Goal: Navigation & Orientation: Find specific page/section

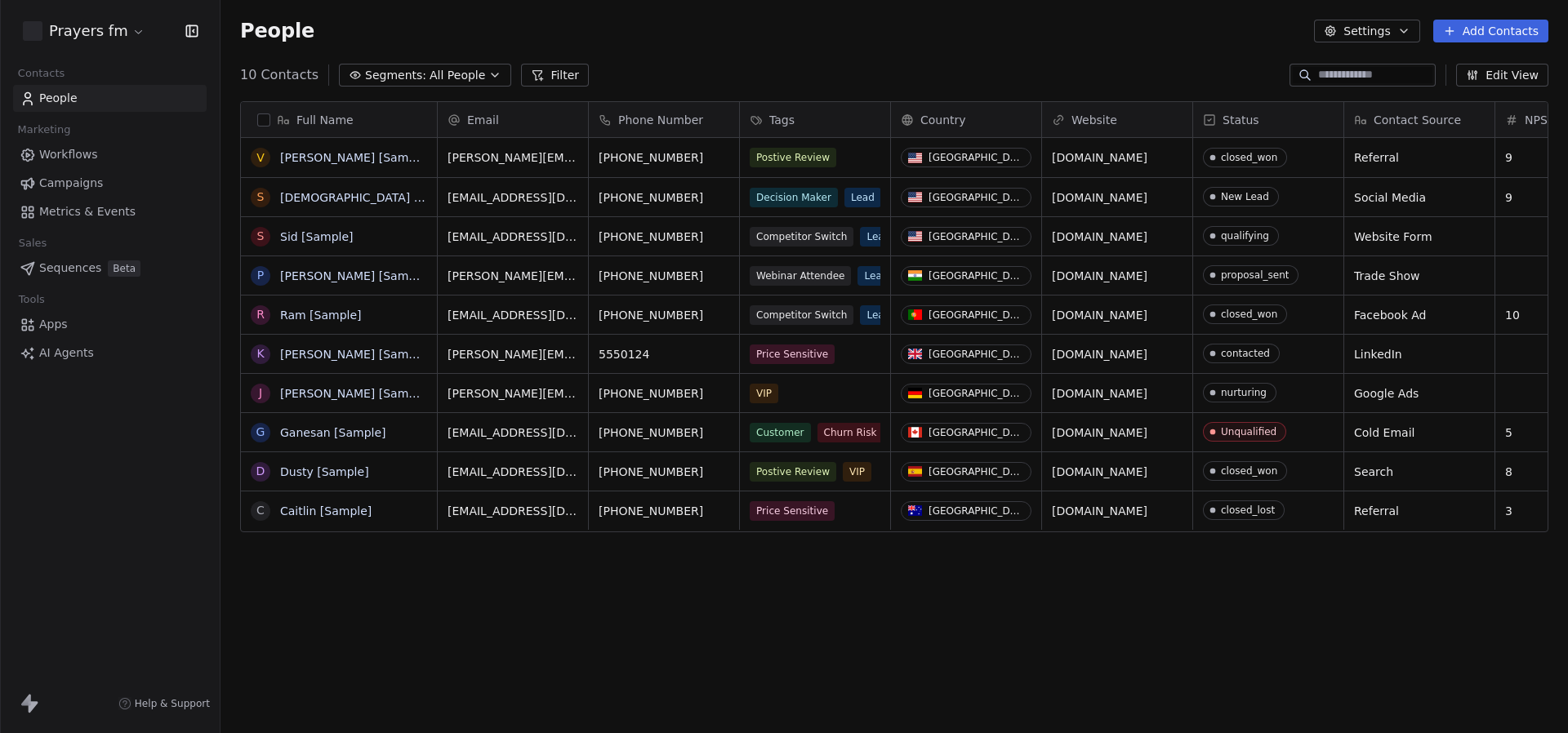
scroll to position [645, 1348]
click at [111, 24] on html "Prayers fm Contacts People Marketing Workflows Campaigns Metrics & Events Sales…" at bounding box center [784, 366] width 1568 height 733
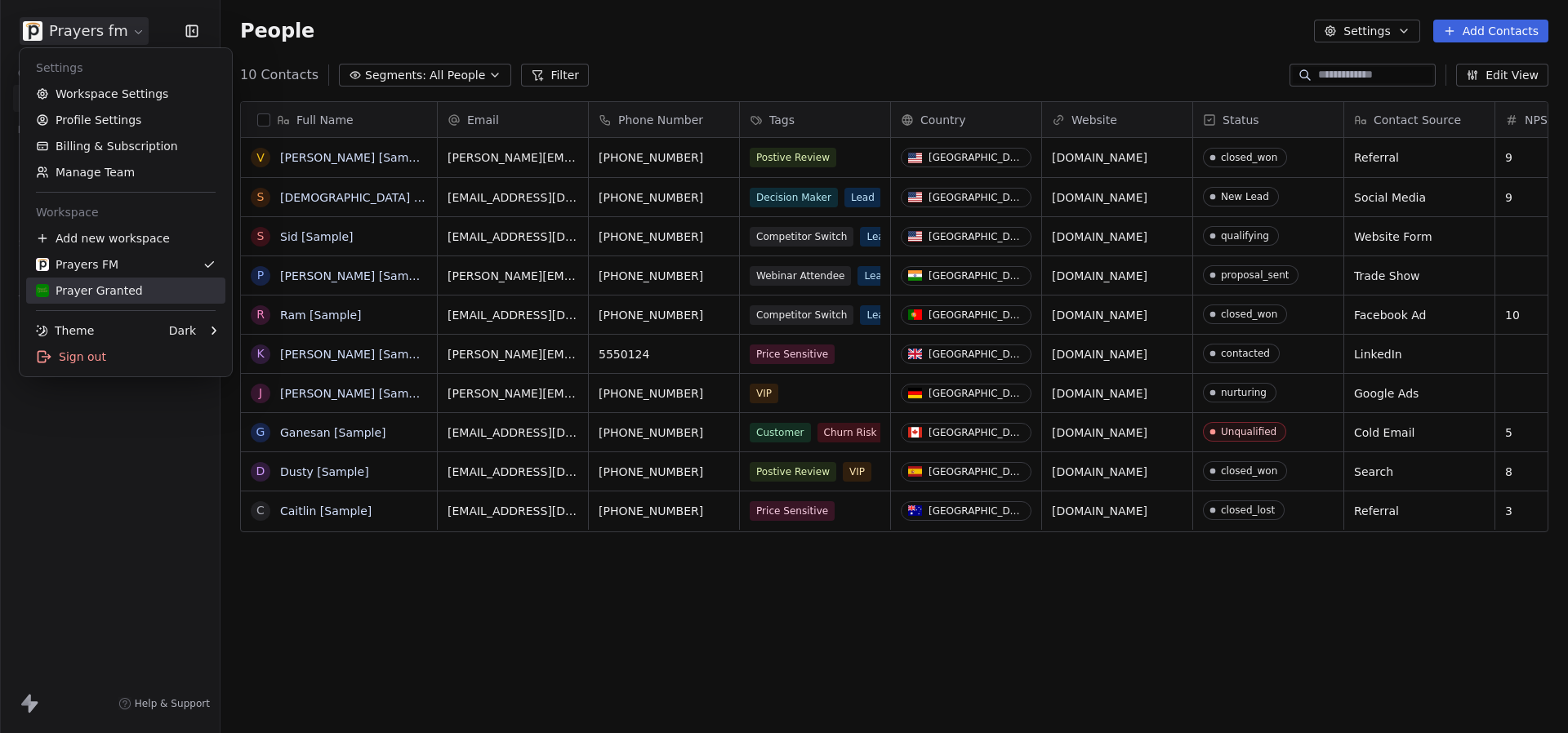
click at [123, 279] on link "Prayer Granted" at bounding box center [125, 291] width 199 height 26
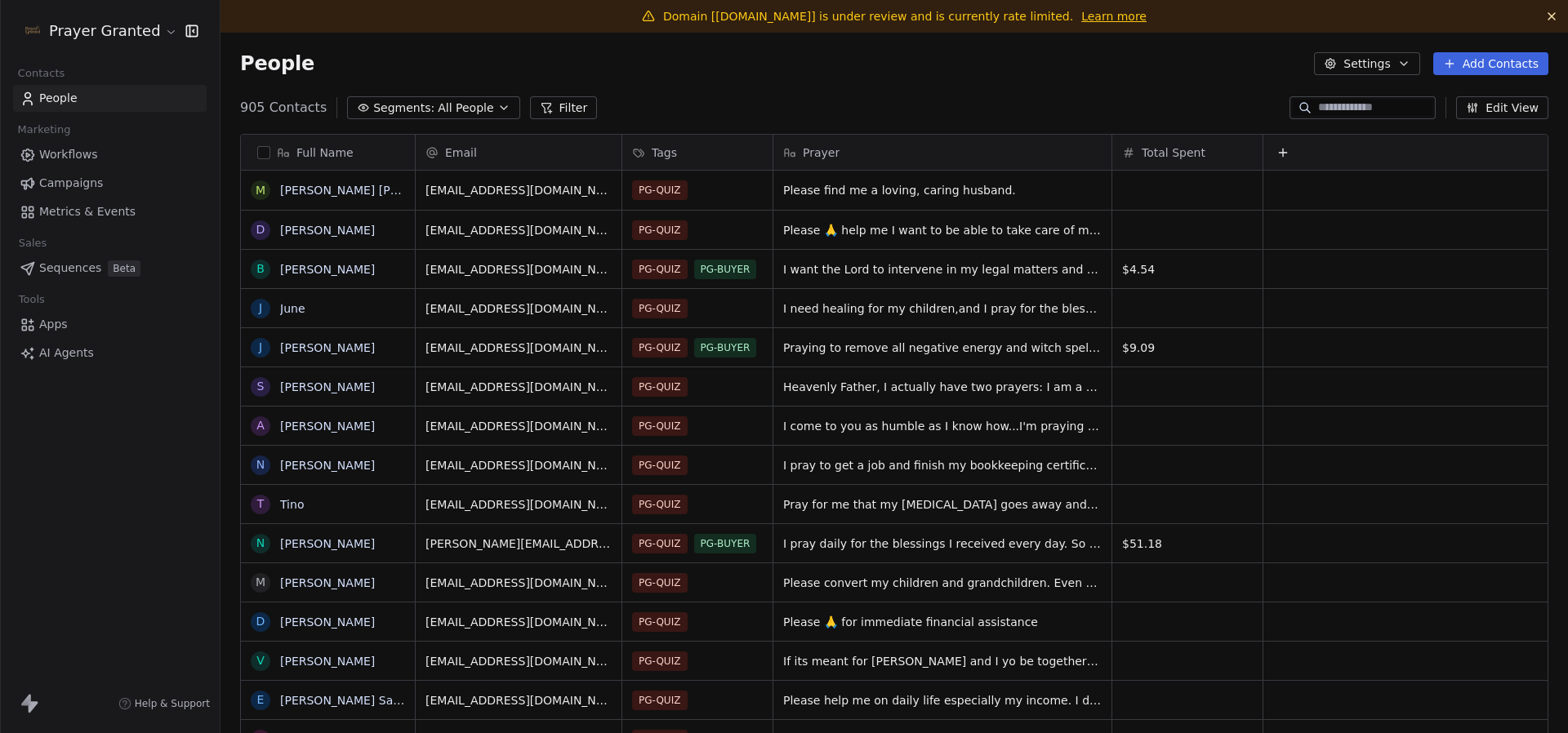
scroll to position [645, 1348]
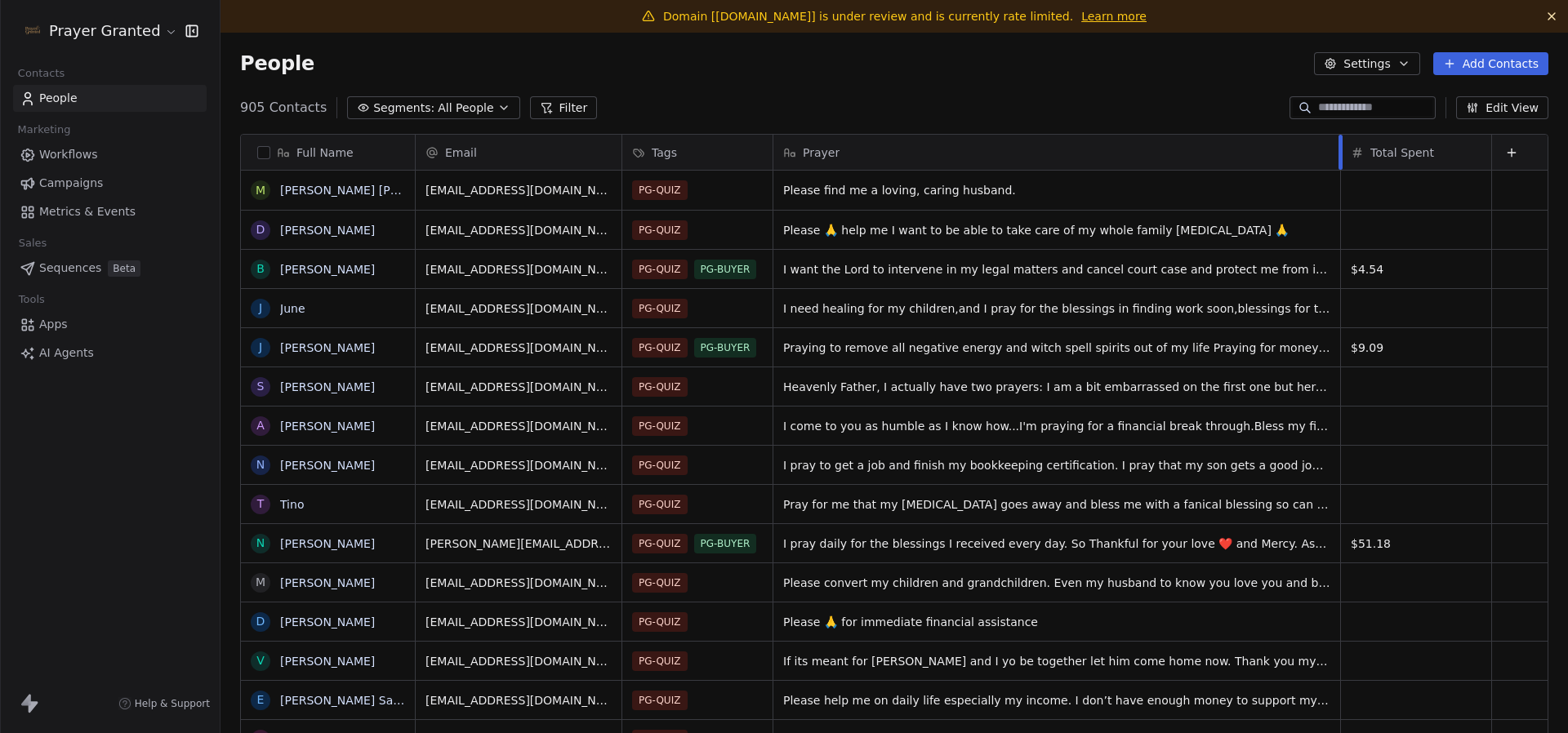
drag, startPoint x: 1110, startPoint y: 142, endPoint x: 1339, endPoint y: 159, distance: 229.6
click at [1339, 159] on div at bounding box center [1340, 152] width 4 height 35
click at [125, 184] on link "Campaigns" at bounding box center [110, 183] width 193 height 27
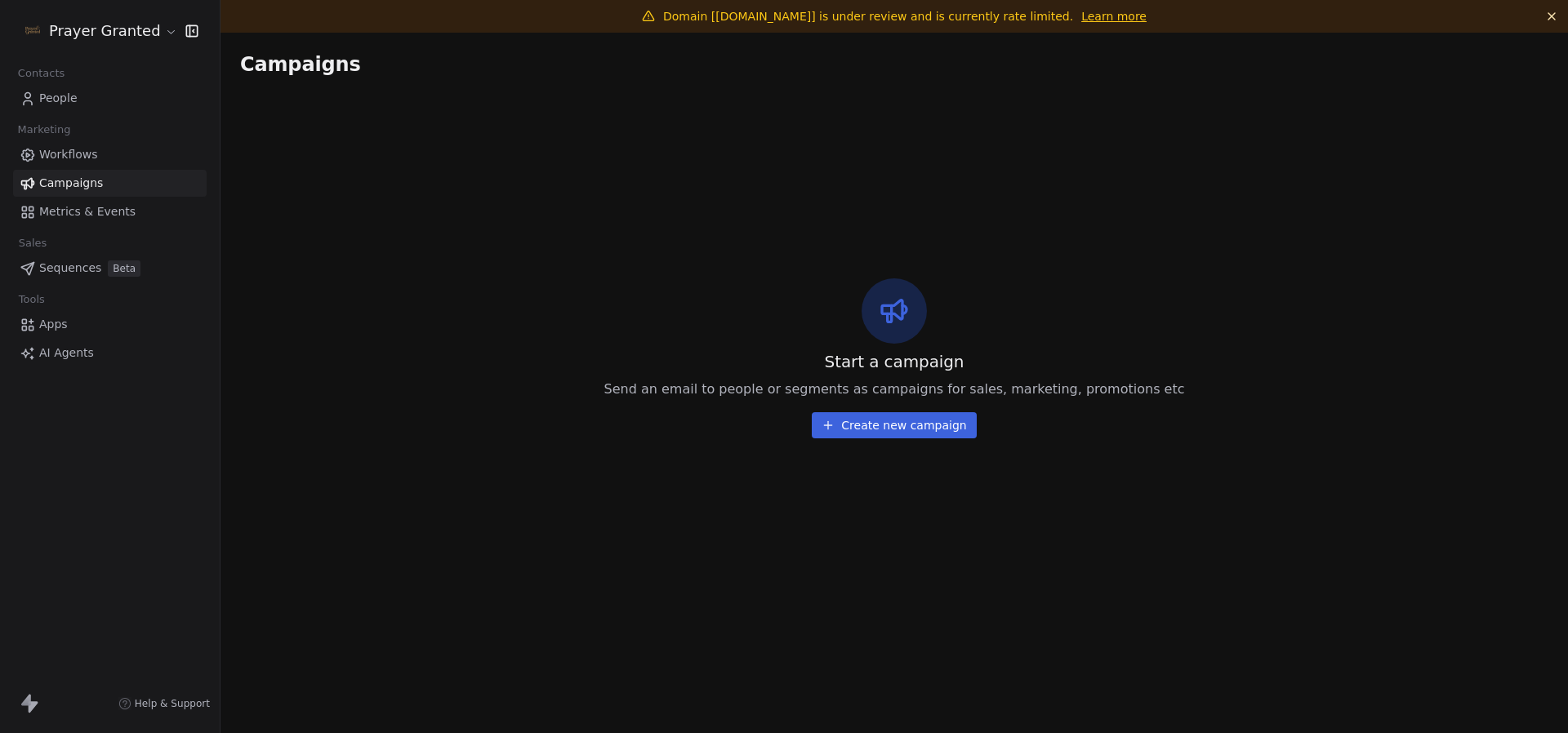
click at [90, 159] on span "Workflows" at bounding box center [68, 155] width 59 height 17
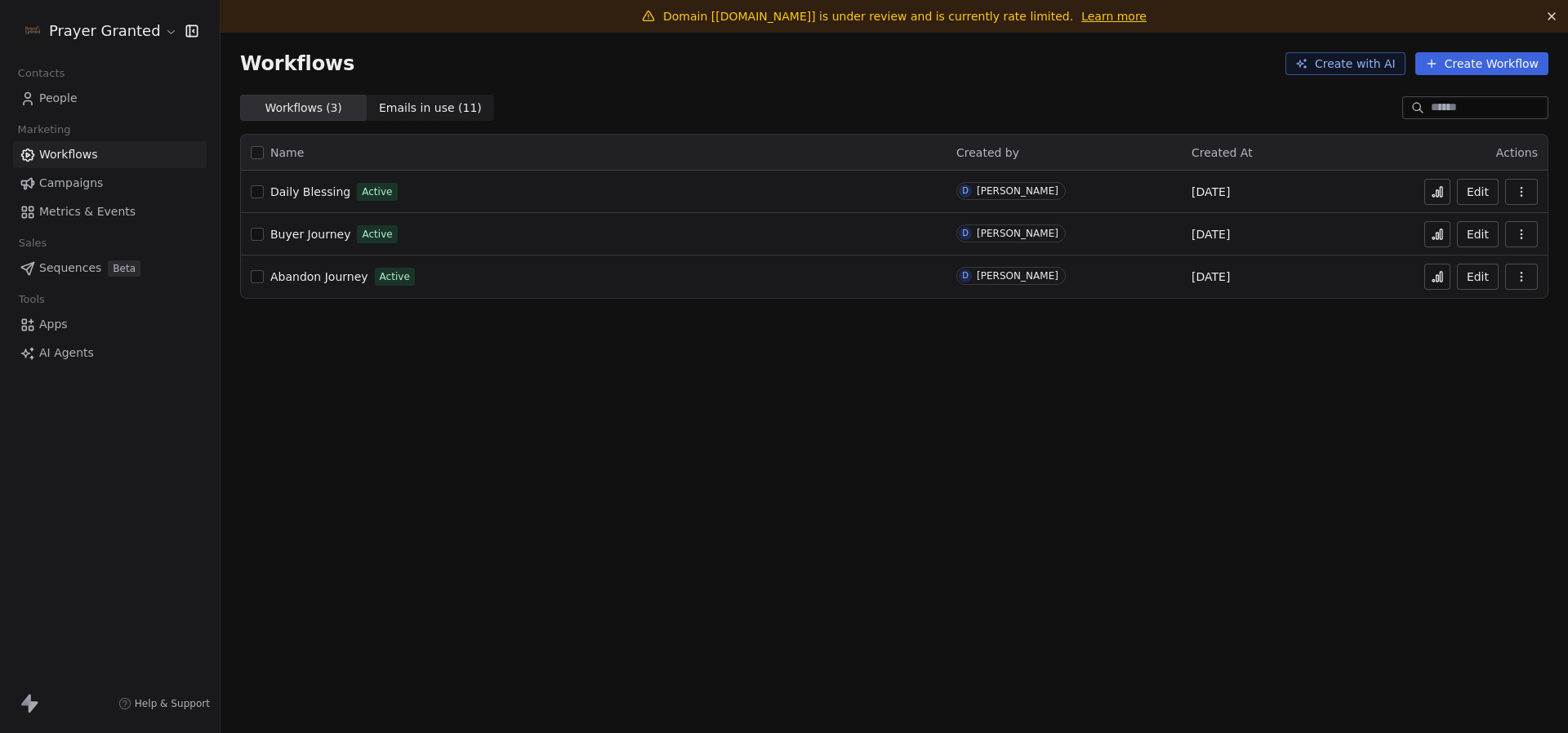
click at [313, 191] on span "Daily Blessing" at bounding box center [310, 192] width 80 height 13
click at [1445, 237] on button at bounding box center [1438, 234] width 26 height 26
click at [300, 197] on span "Daily Blessing" at bounding box center [310, 192] width 80 height 13
click at [309, 232] on span "Buyer Journey" at bounding box center [310, 234] width 80 height 13
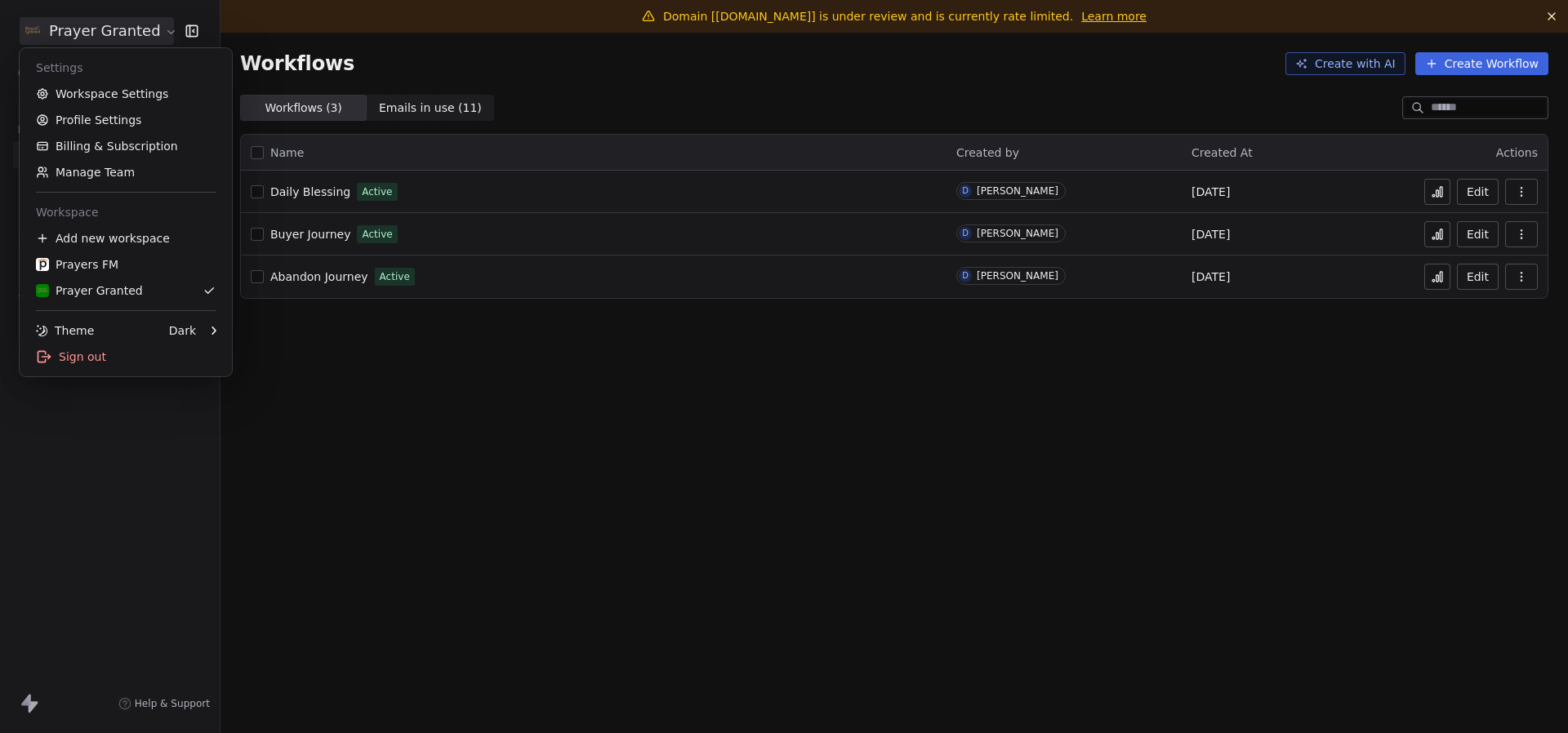
click at [108, 25] on html "Prayer Granted Contacts People Marketing Workflows Campaigns Metrics & Events S…" at bounding box center [784, 366] width 1568 height 733
click at [111, 89] on link "Workspace Settings" at bounding box center [125, 94] width 199 height 26
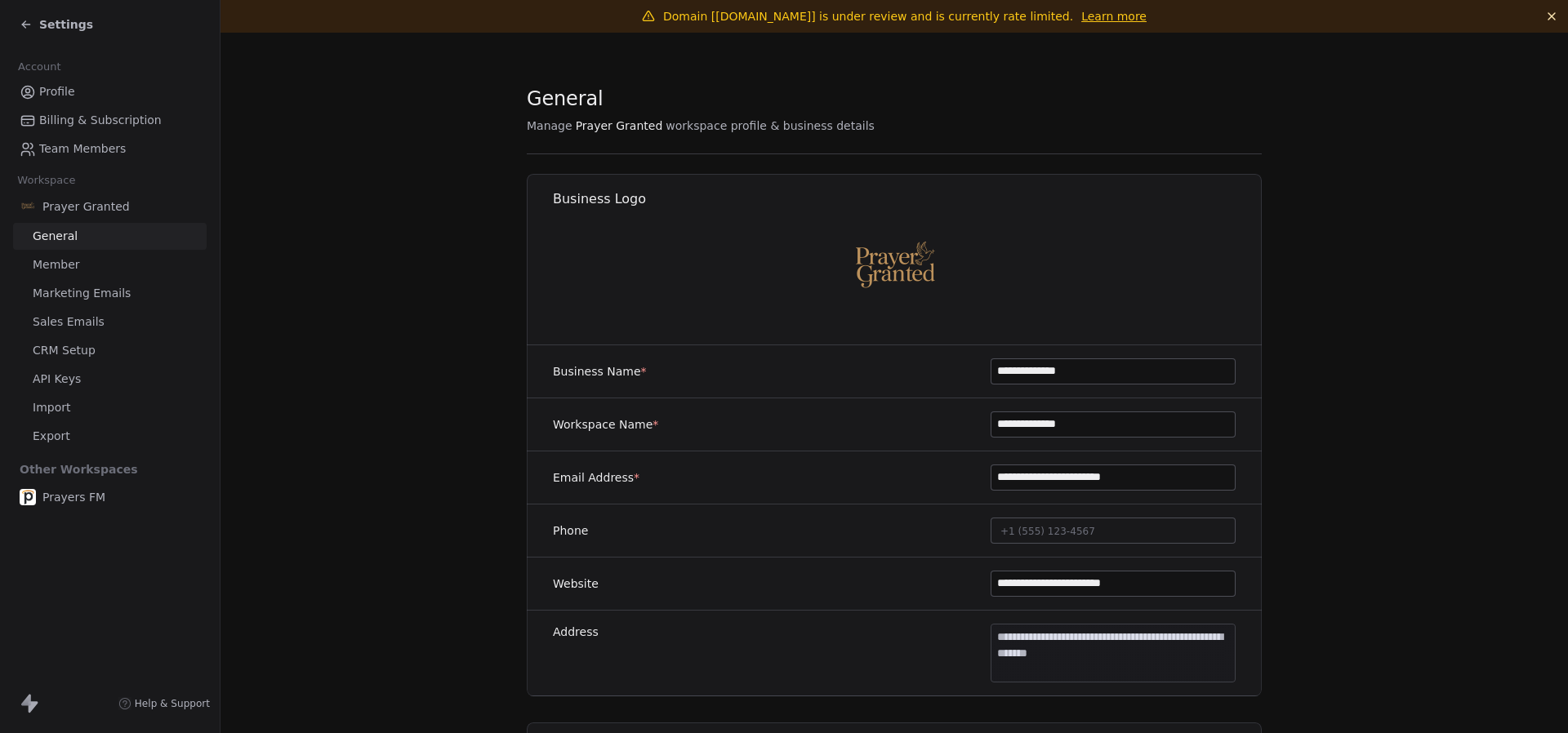
click at [73, 287] on span "Marketing Emails" at bounding box center [82, 294] width 98 height 17
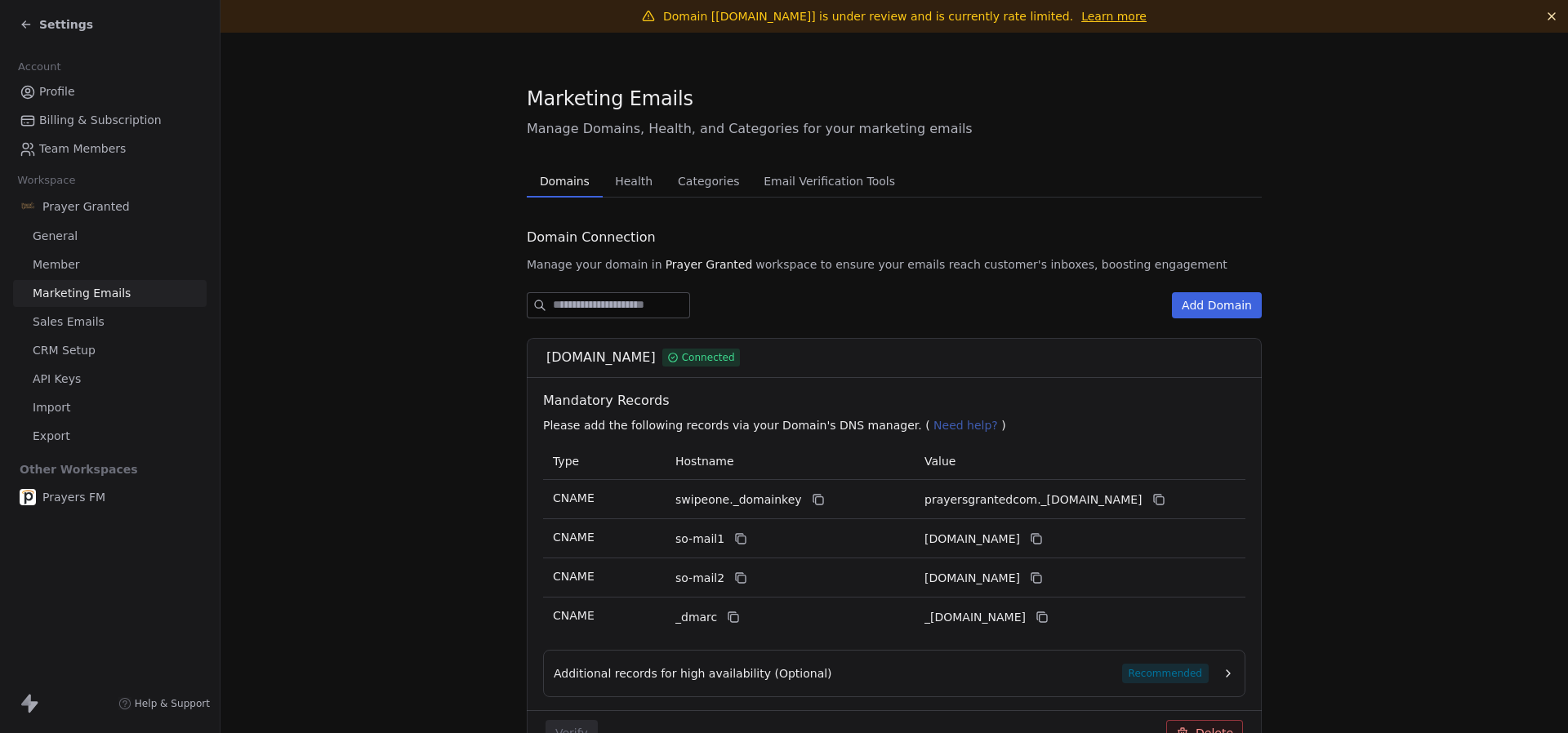
click at [635, 183] on span "Health" at bounding box center [634, 181] width 51 height 22
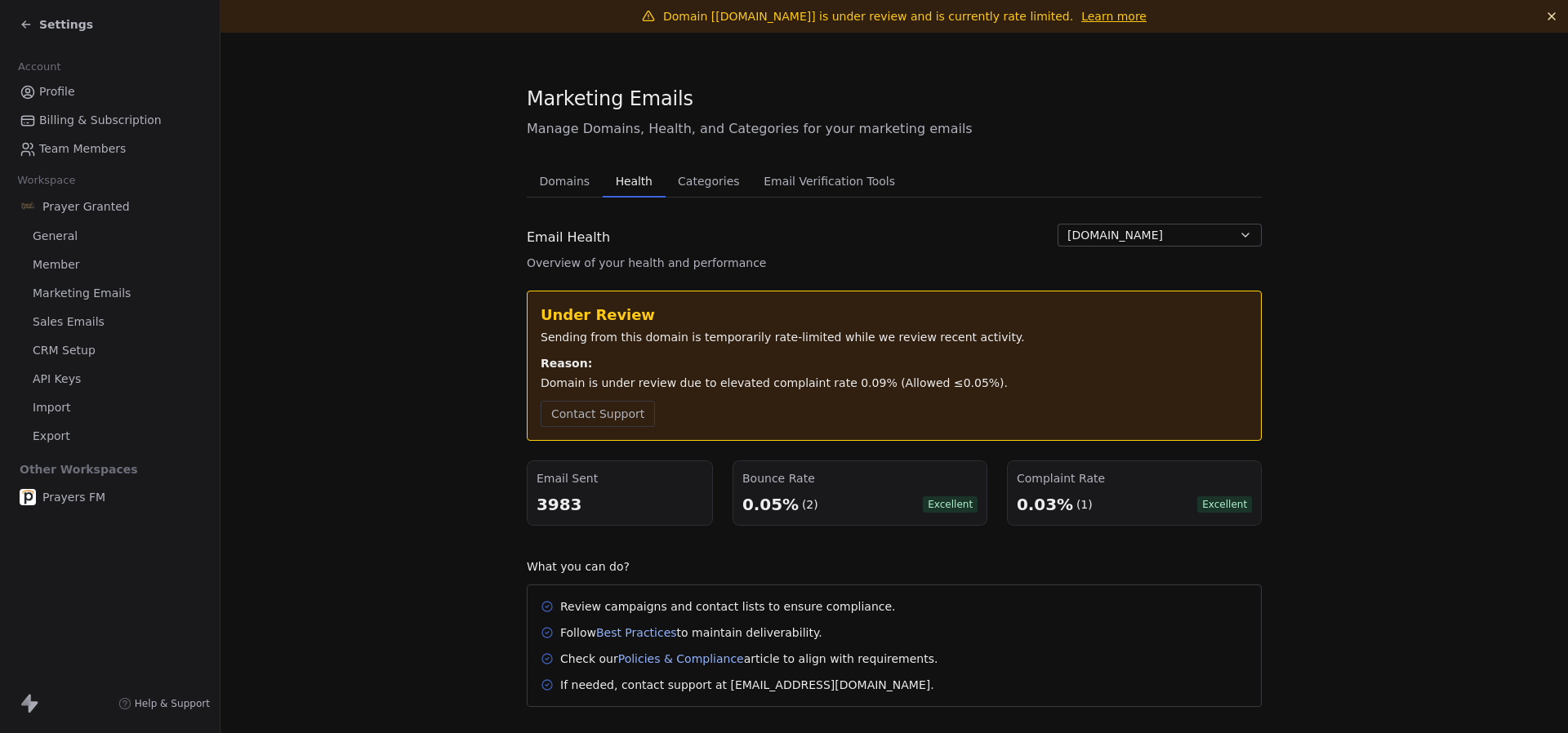
scroll to position [26, 0]
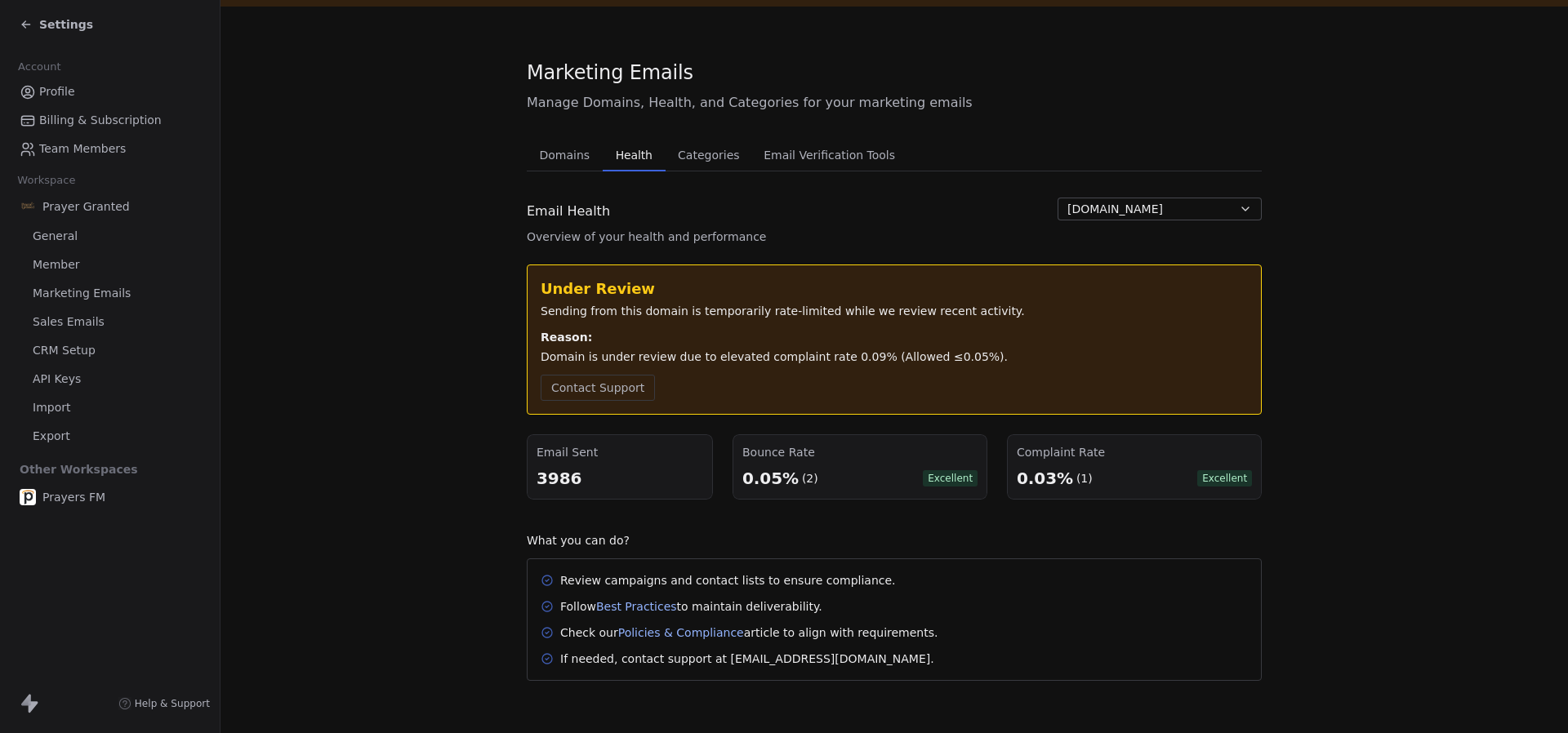
drag, startPoint x: 1198, startPoint y: 209, endPoint x: 1084, endPoint y: 209, distance: 114.0
click at [1084, 209] on button "prayersgranted.com" at bounding box center [1160, 209] width 204 height 22
drag, startPoint x: 928, startPoint y: 219, endPoint x: 919, endPoint y: 220, distance: 9.1
click at [928, 219] on html "Settings Account Profile Billing & Subscription Team Members Workspace Prayer G…" at bounding box center [784, 366] width 1568 height 733
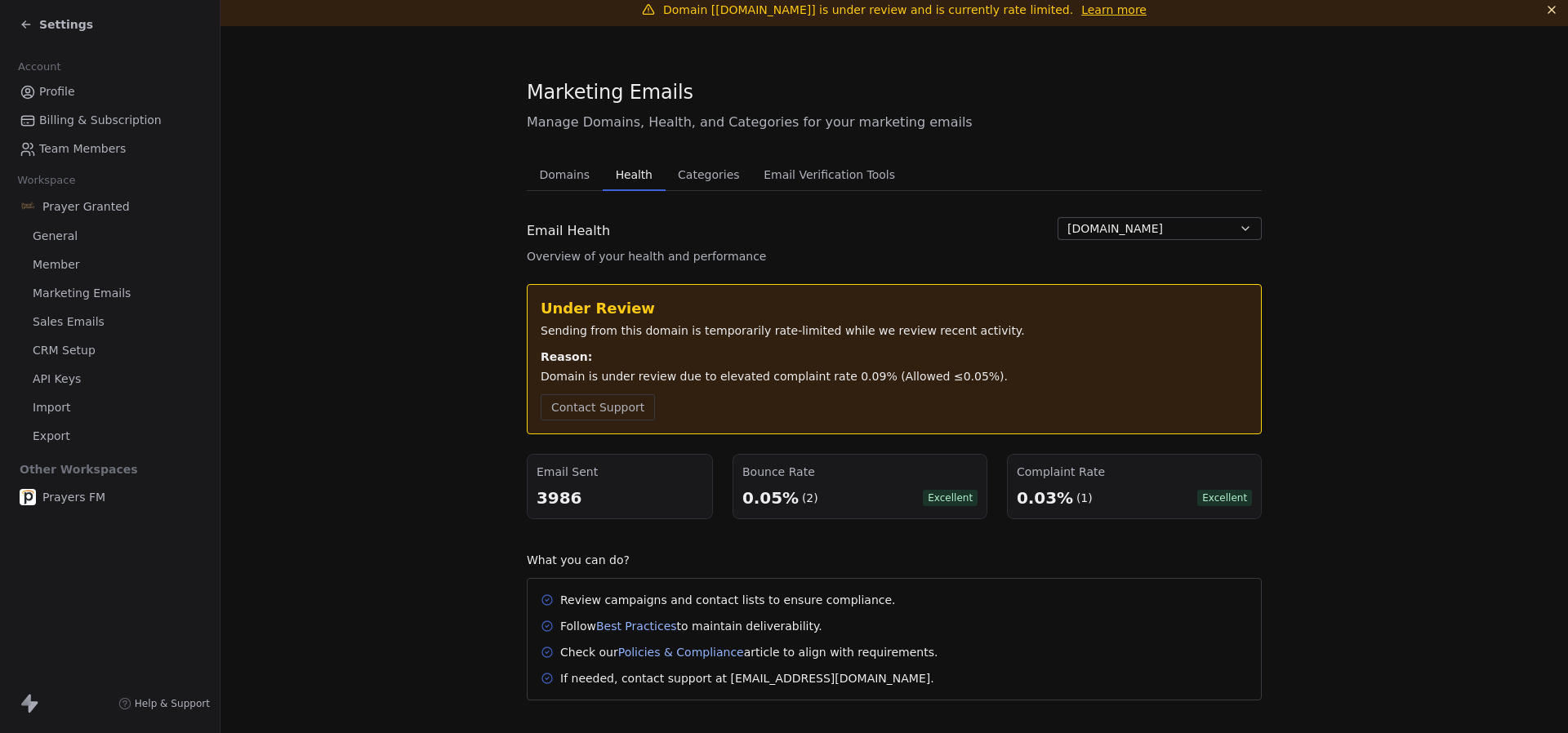
scroll to position [0, 0]
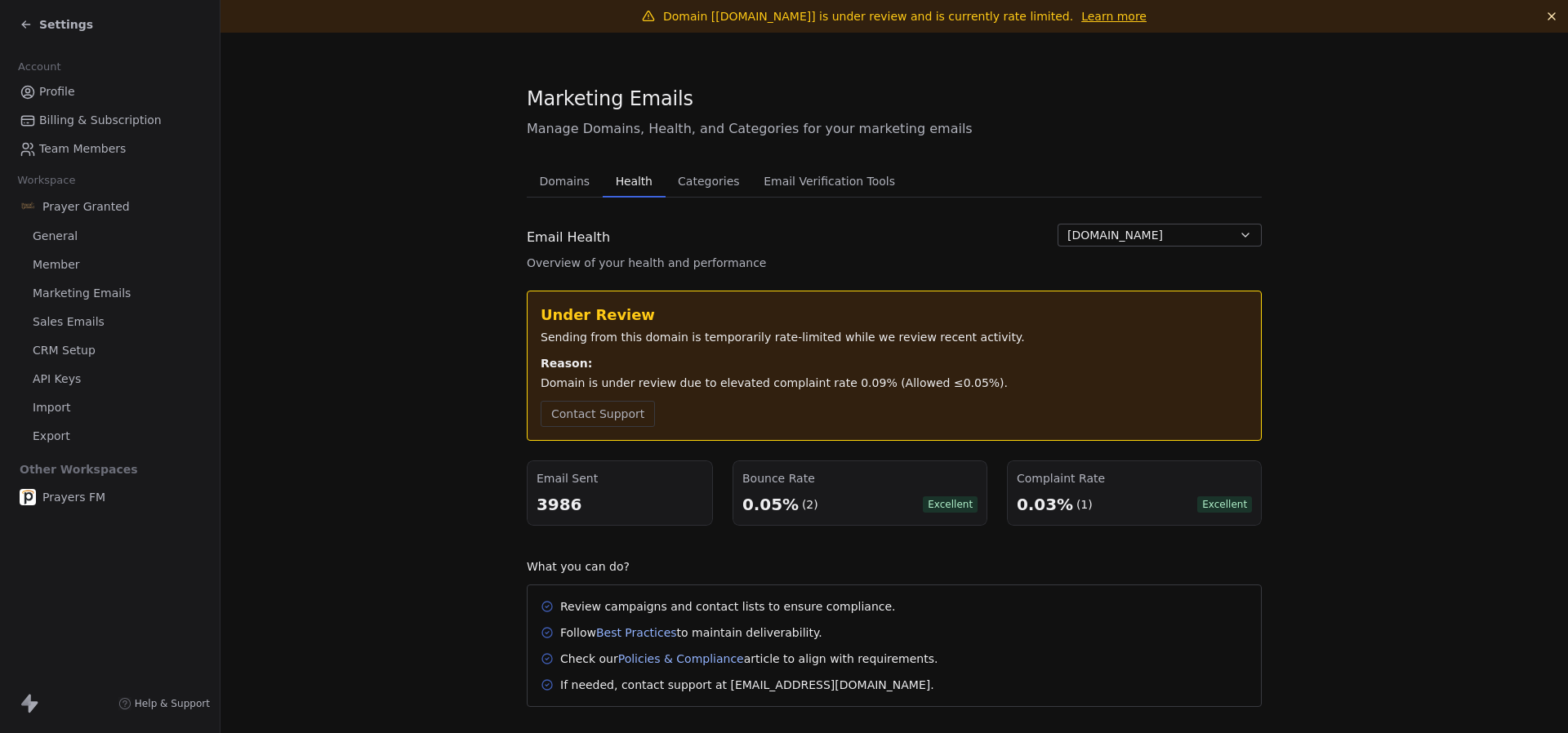
click at [572, 192] on span "Domains" at bounding box center [566, 181] width 64 height 22
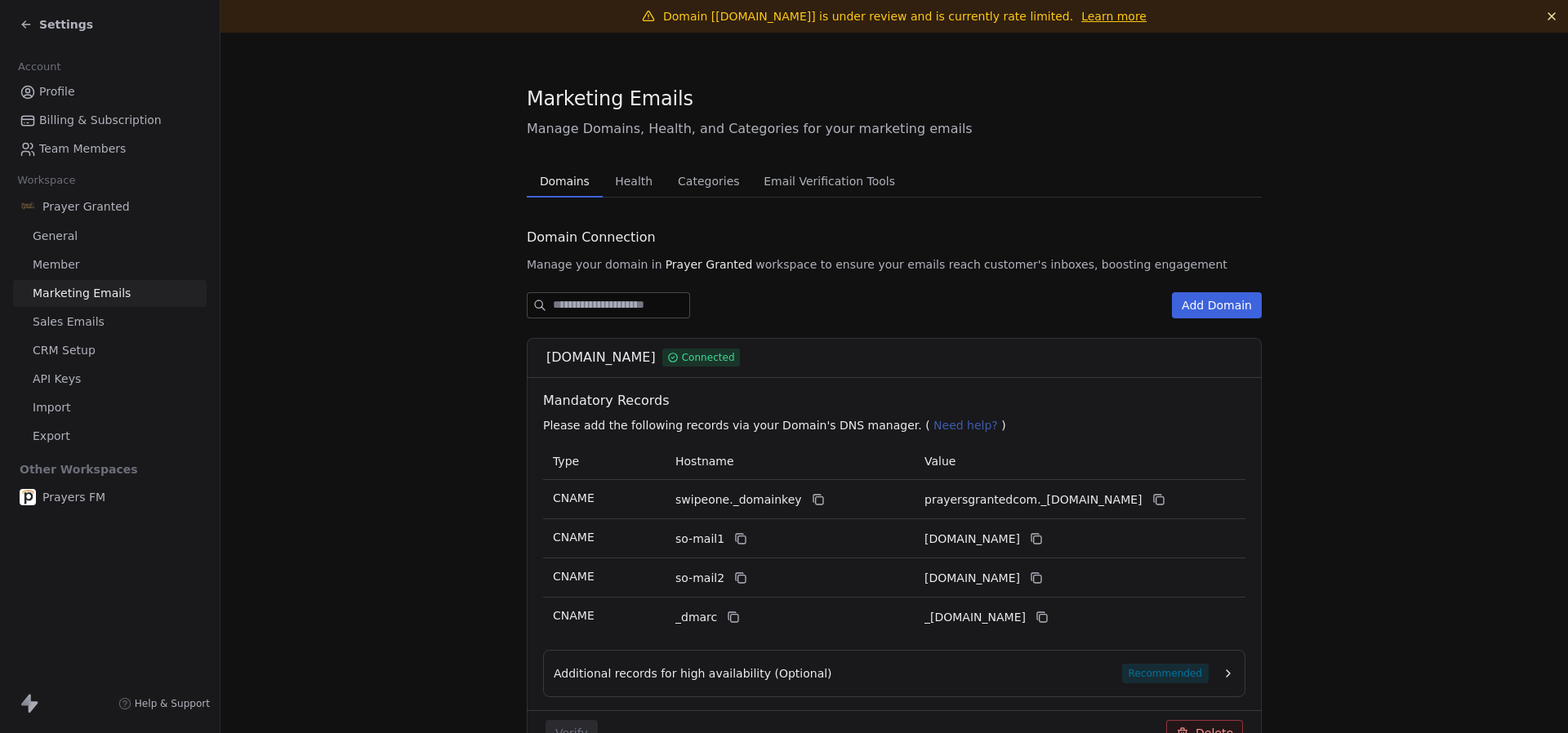
drag, startPoint x: 668, startPoint y: 357, endPoint x: 547, endPoint y: 354, distance: 121.0
click at [547, 354] on span "prayersgranted.com" at bounding box center [601, 357] width 110 height 20
copy span "prayersgranted.com"
click at [64, 28] on span "Settings" at bounding box center [66, 24] width 54 height 16
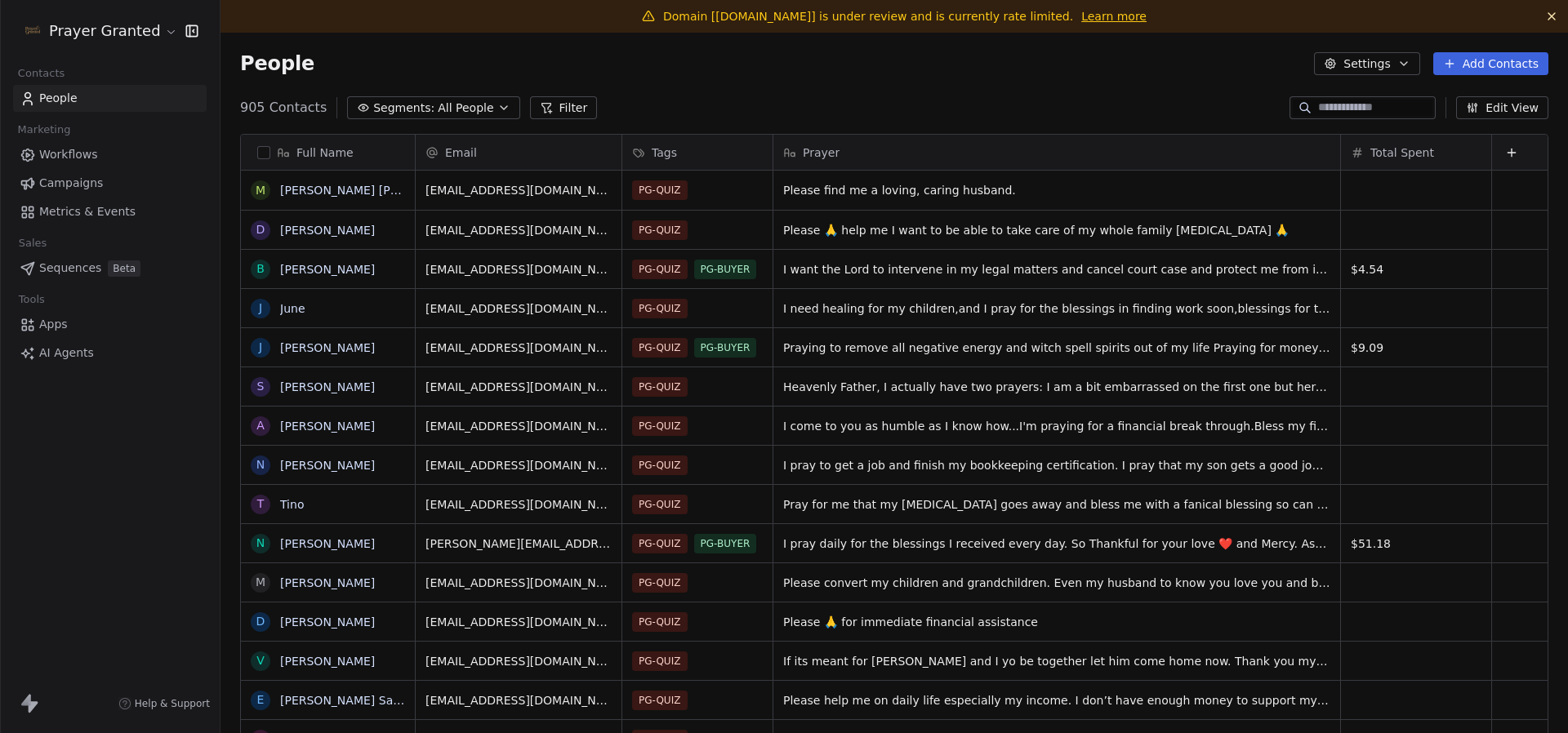
scroll to position [645, 1348]
click at [57, 324] on span "Apps" at bounding box center [53, 325] width 28 height 17
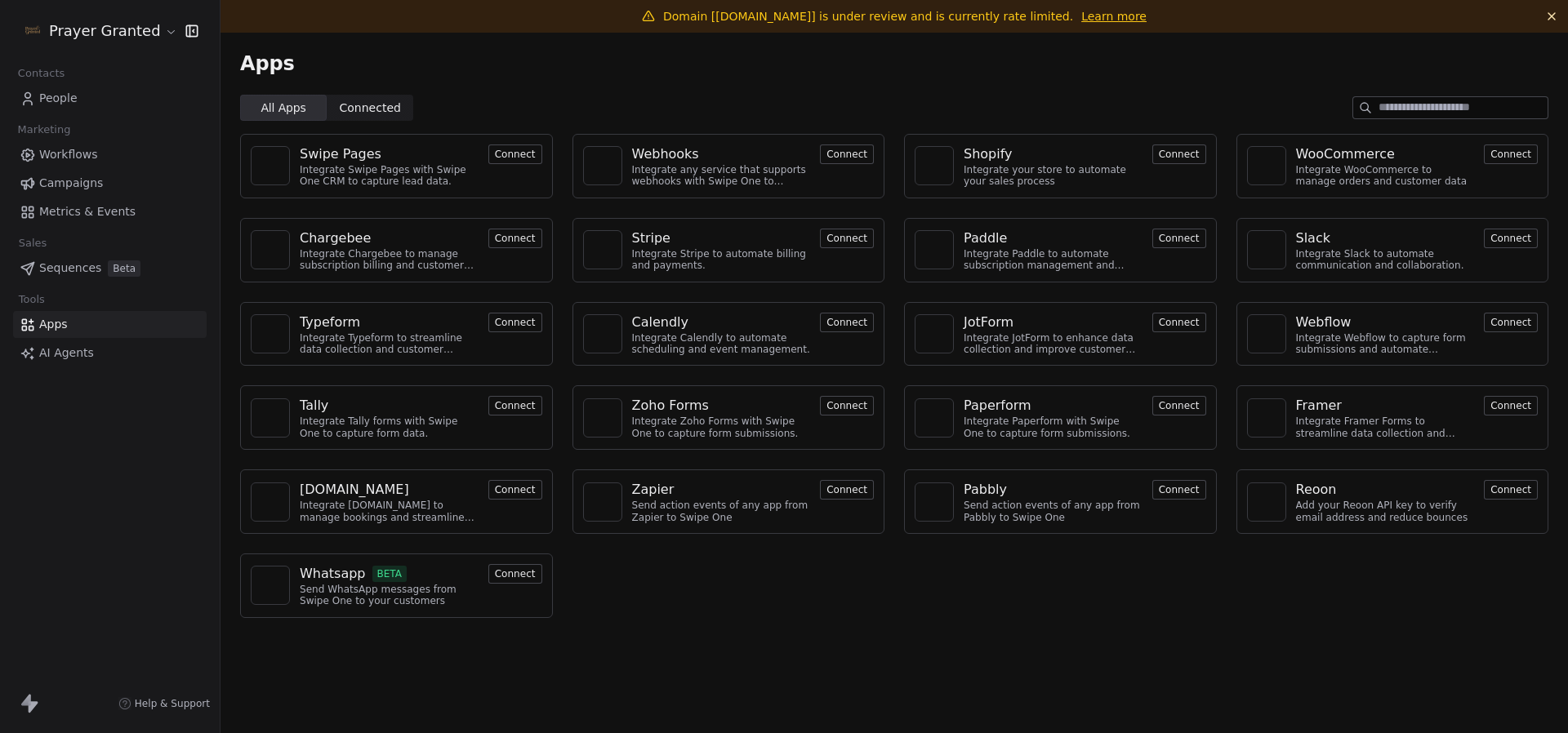
click at [381, 95] on span "Connected Connected" at bounding box center [370, 108] width 86 height 26
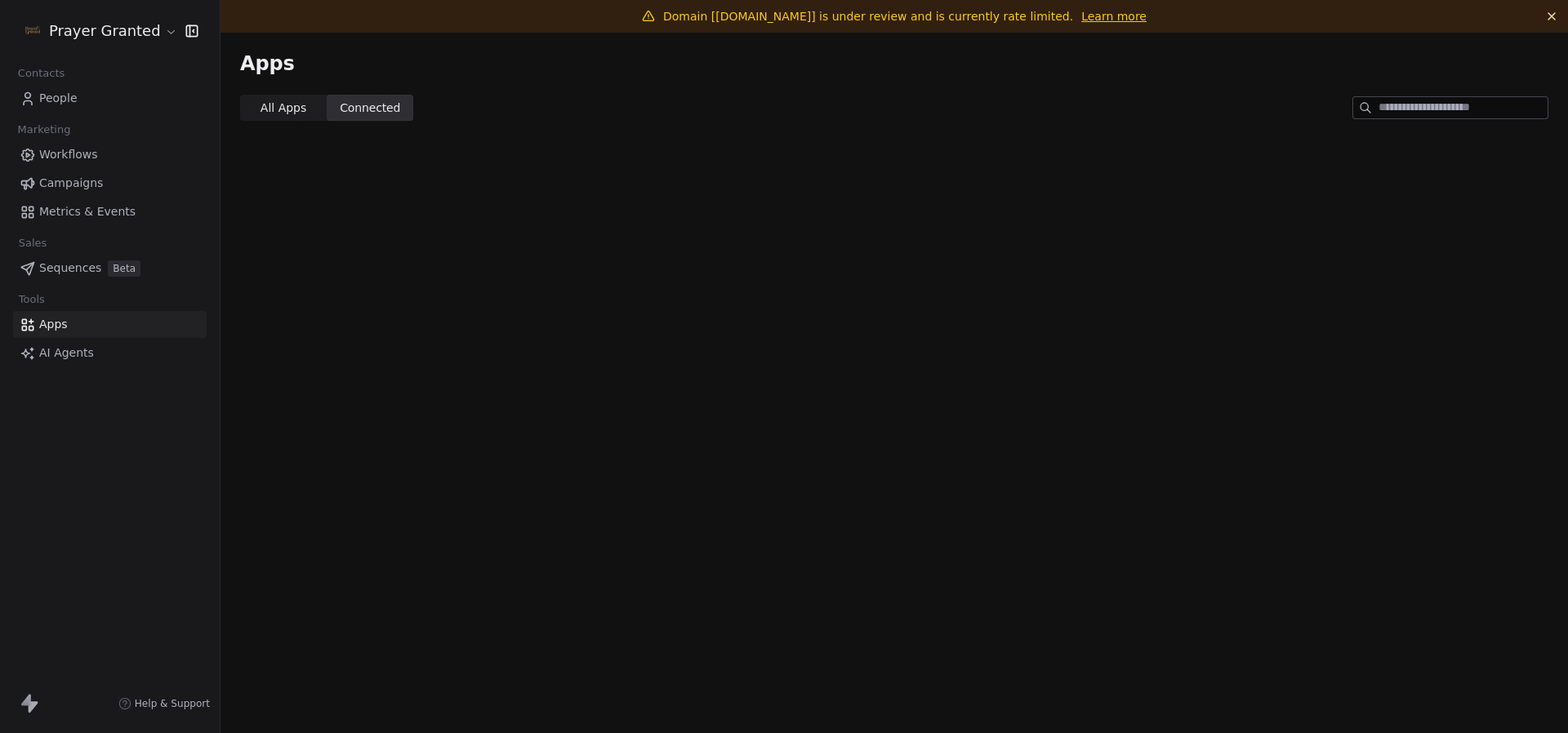
click at [287, 104] on span "All Apps" at bounding box center [283, 108] width 46 height 17
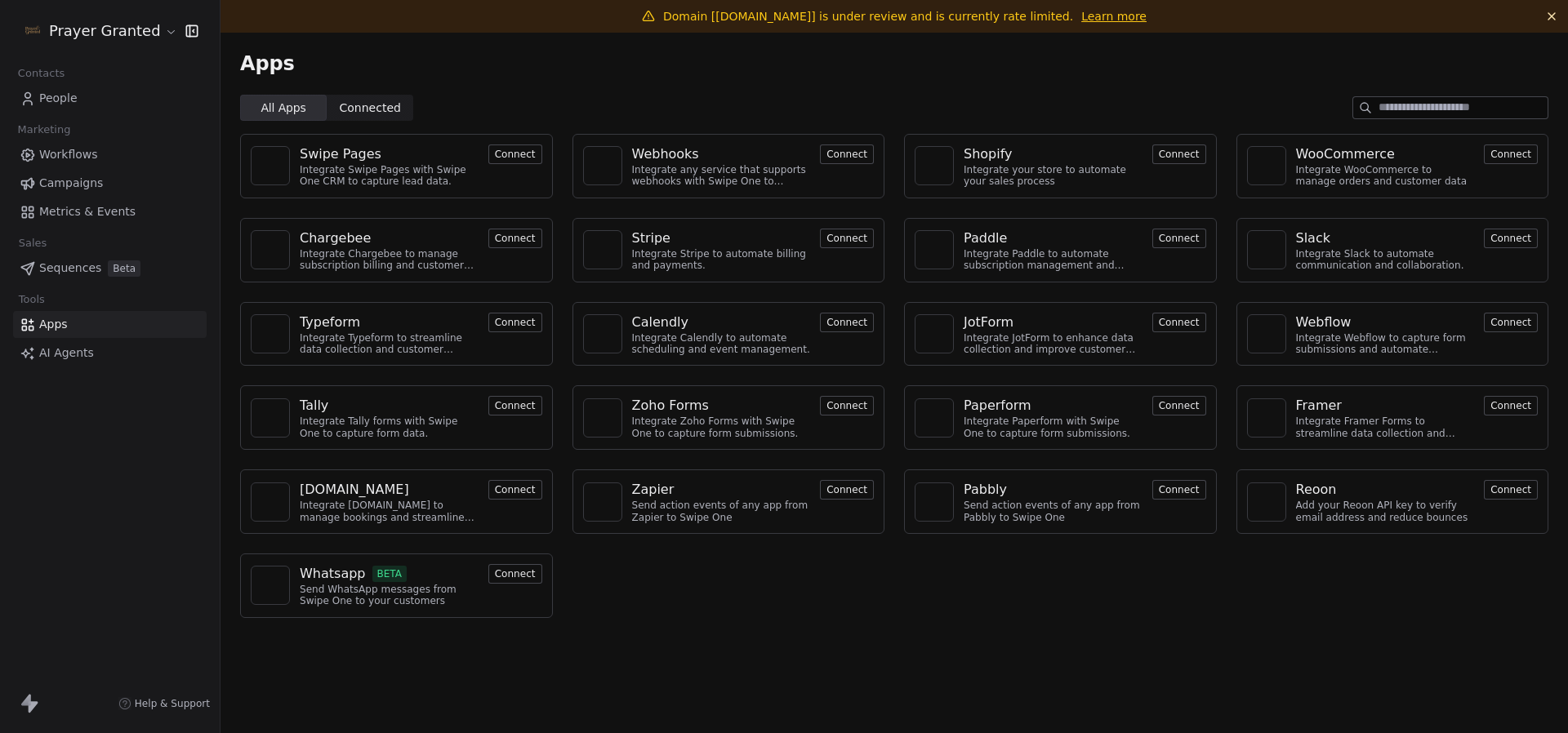
click at [87, 38] on html "Prayer Granted Contacts People Marketing Workflows Campaigns Metrics & Events S…" at bounding box center [784, 366] width 1568 height 733
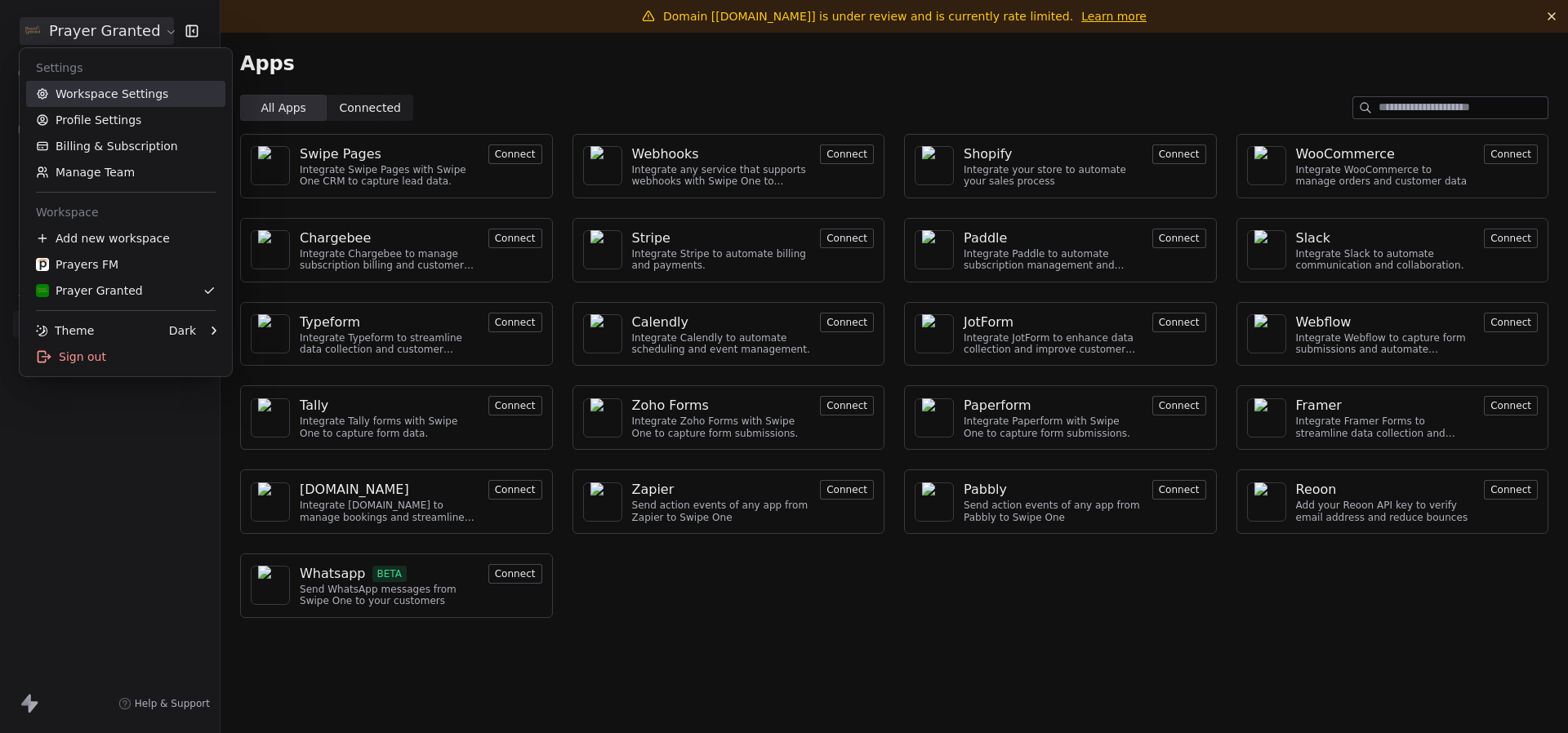
click at [138, 96] on link "Workspace Settings" at bounding box center [125, 94] width 199 height 26
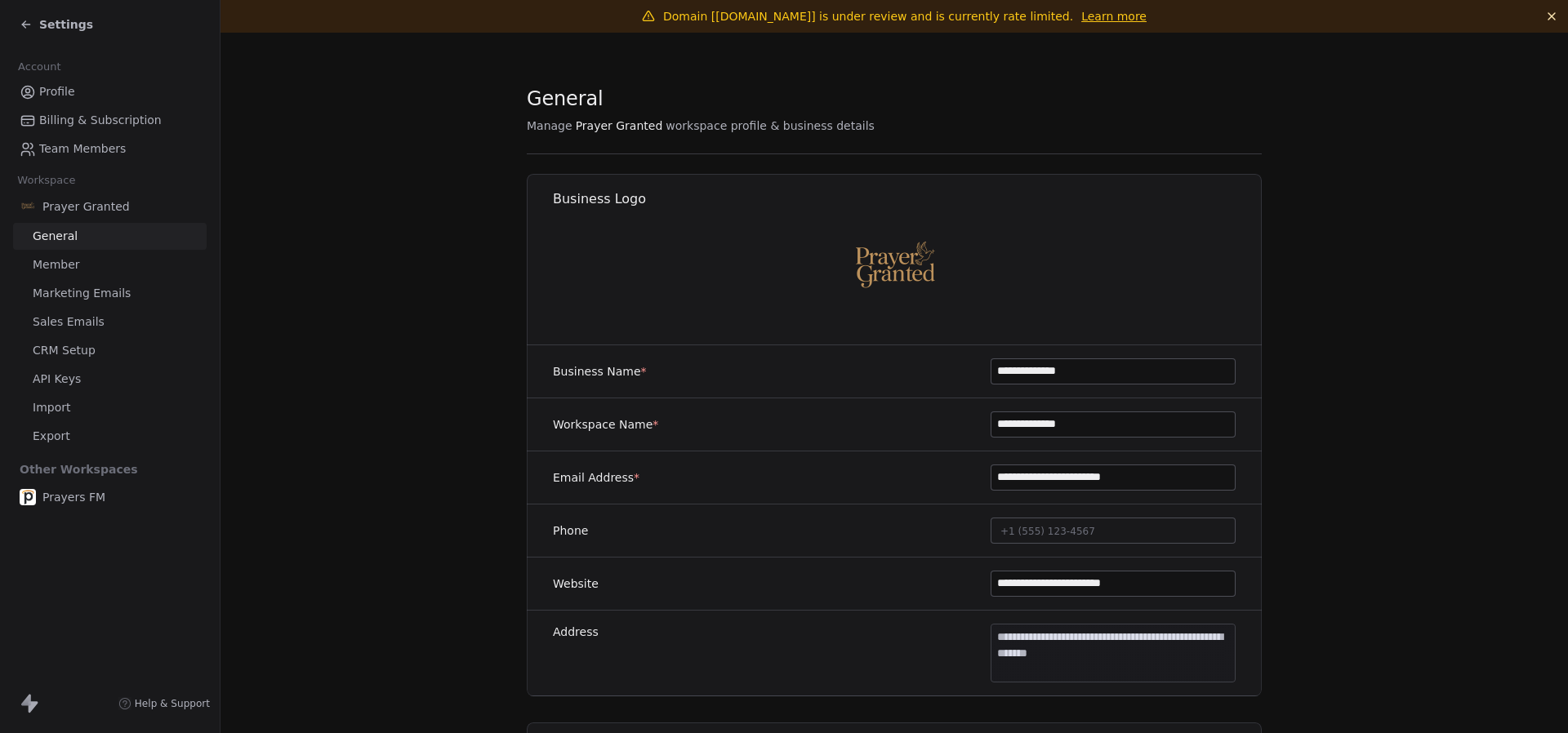
click at [96, 413] on link "Import" at bounding box center [110, 408] width 193 height 27
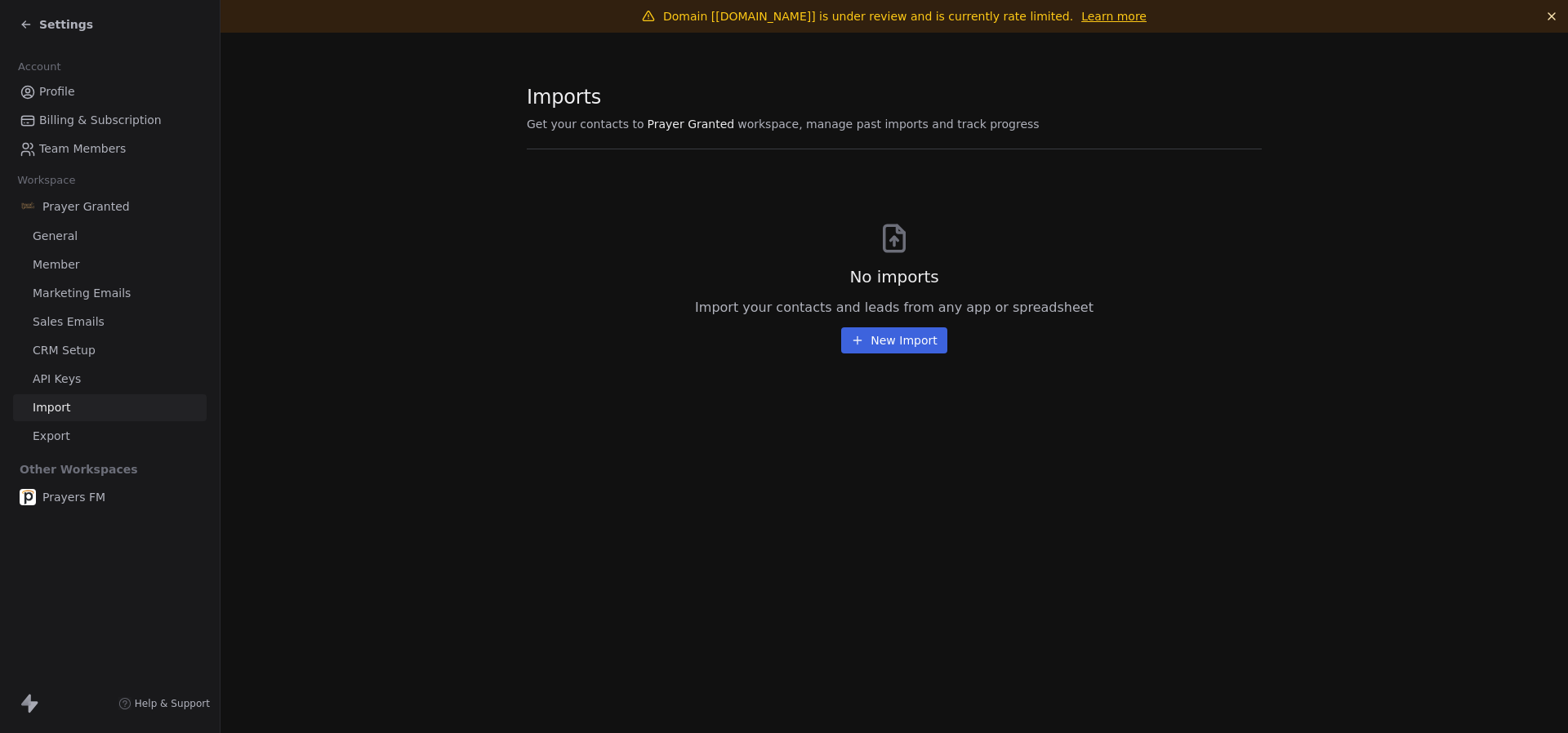
click at [58, 22] on span "Settings" at bounding box center [66, 24] width 54 height 16
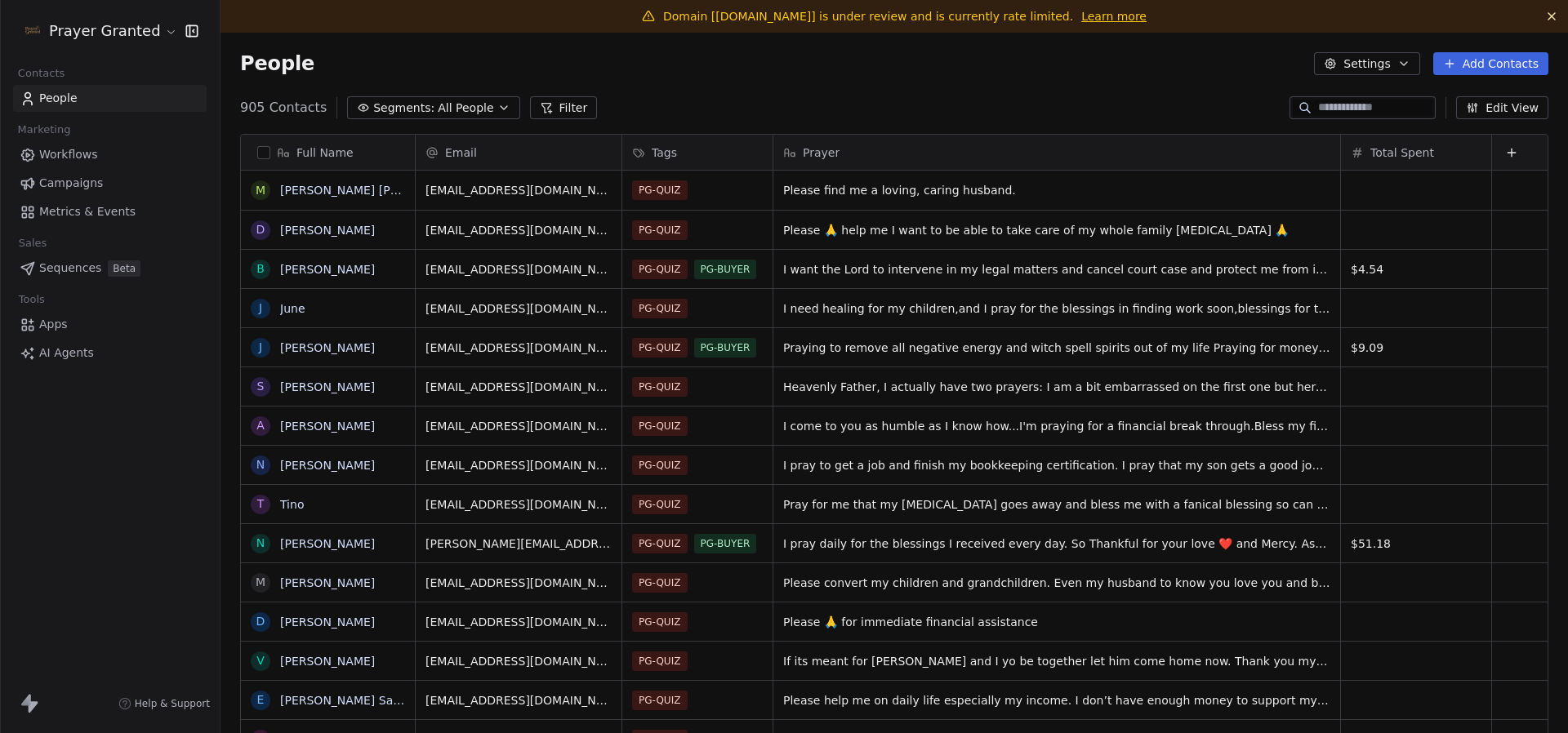
scroll to position [645, 1348]
click at [68, 325] on link "Apps" at bounding box center [110, 324] width 193 height 27
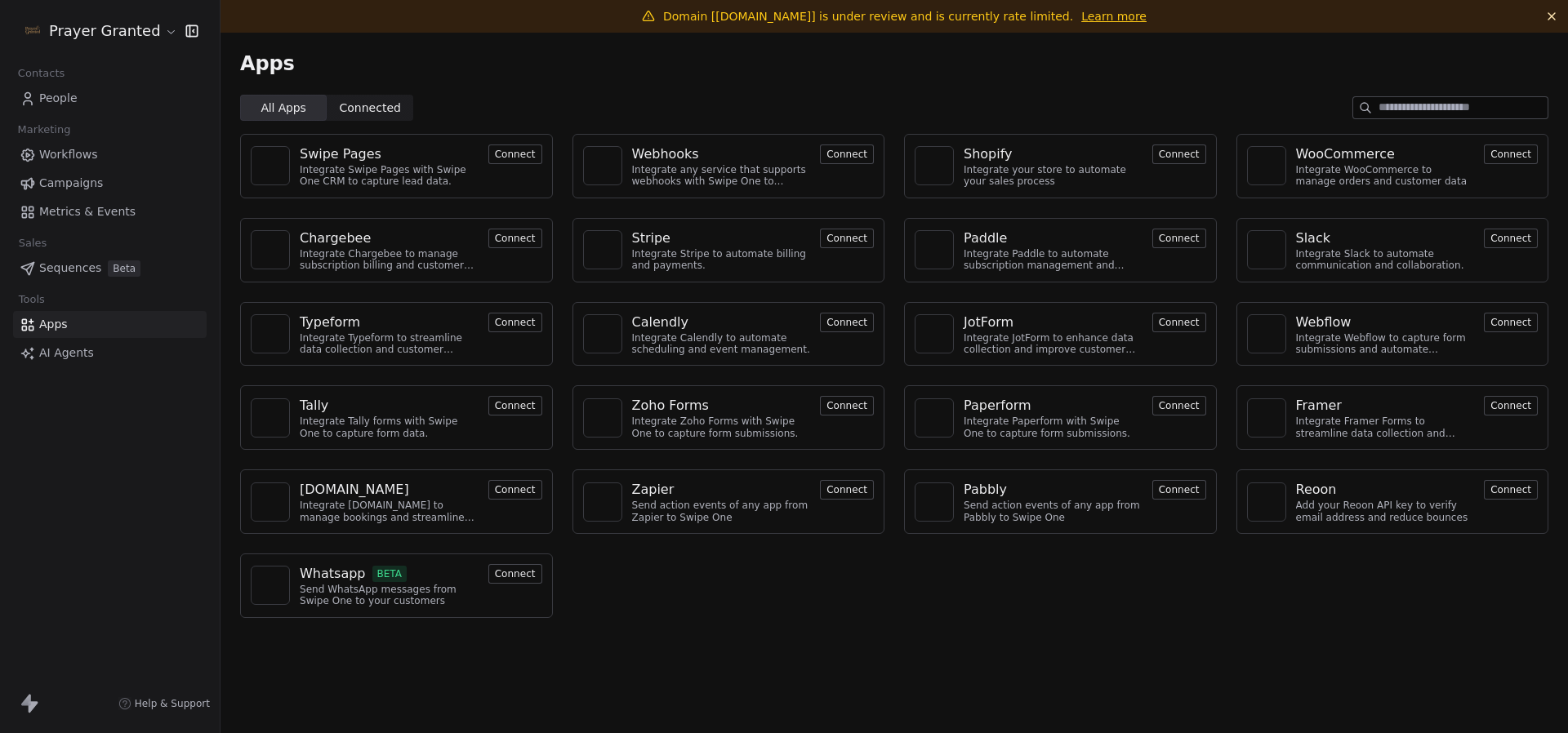
click at [67, 118] on span "Marketing" at bounding box center [44, 130] width 67 height 24
click at [66, 91] on span "People" at bounding box center [58, 98] width 38 height 17
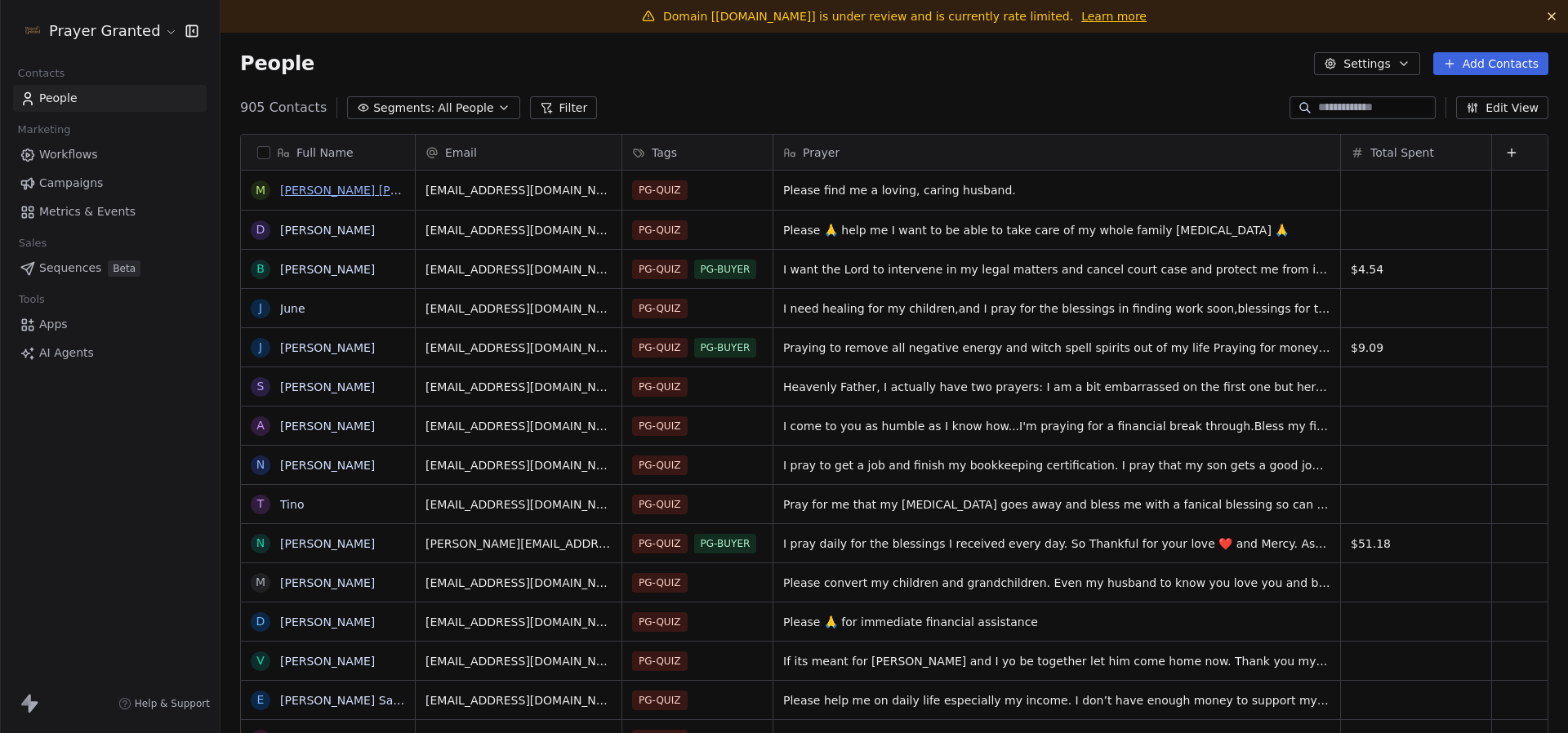
click at [321, 186] on link "Maria magdalena" at bounding box center [376, 190] width 193 height 13
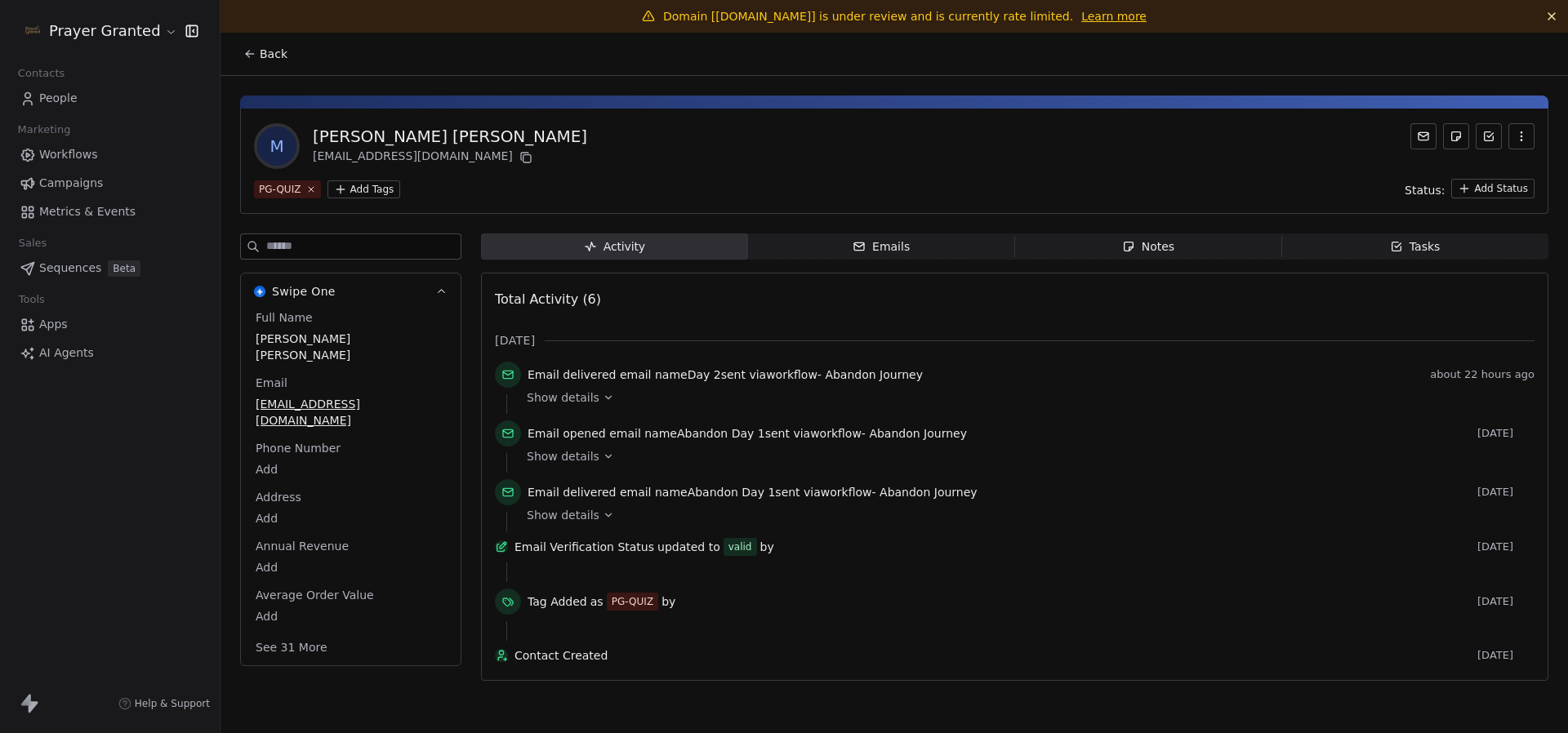
click at [264, 66] on button "Back" at bounding box center [266, 54] width 64 height 29
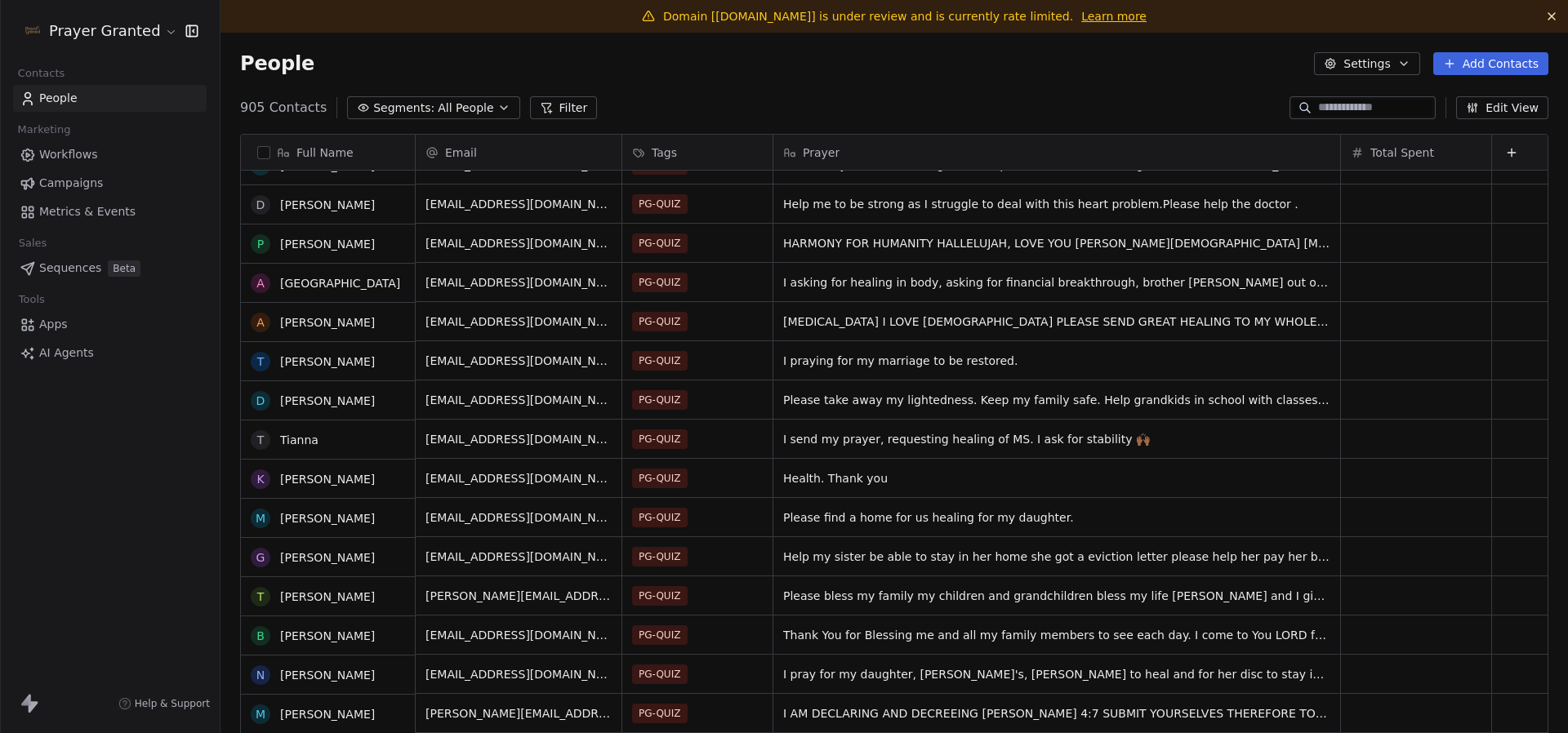
scroll to position [1829, 0]
click at [283, 361] on link "Tiffany" at bounding box center [327, 361] width 95 height 13
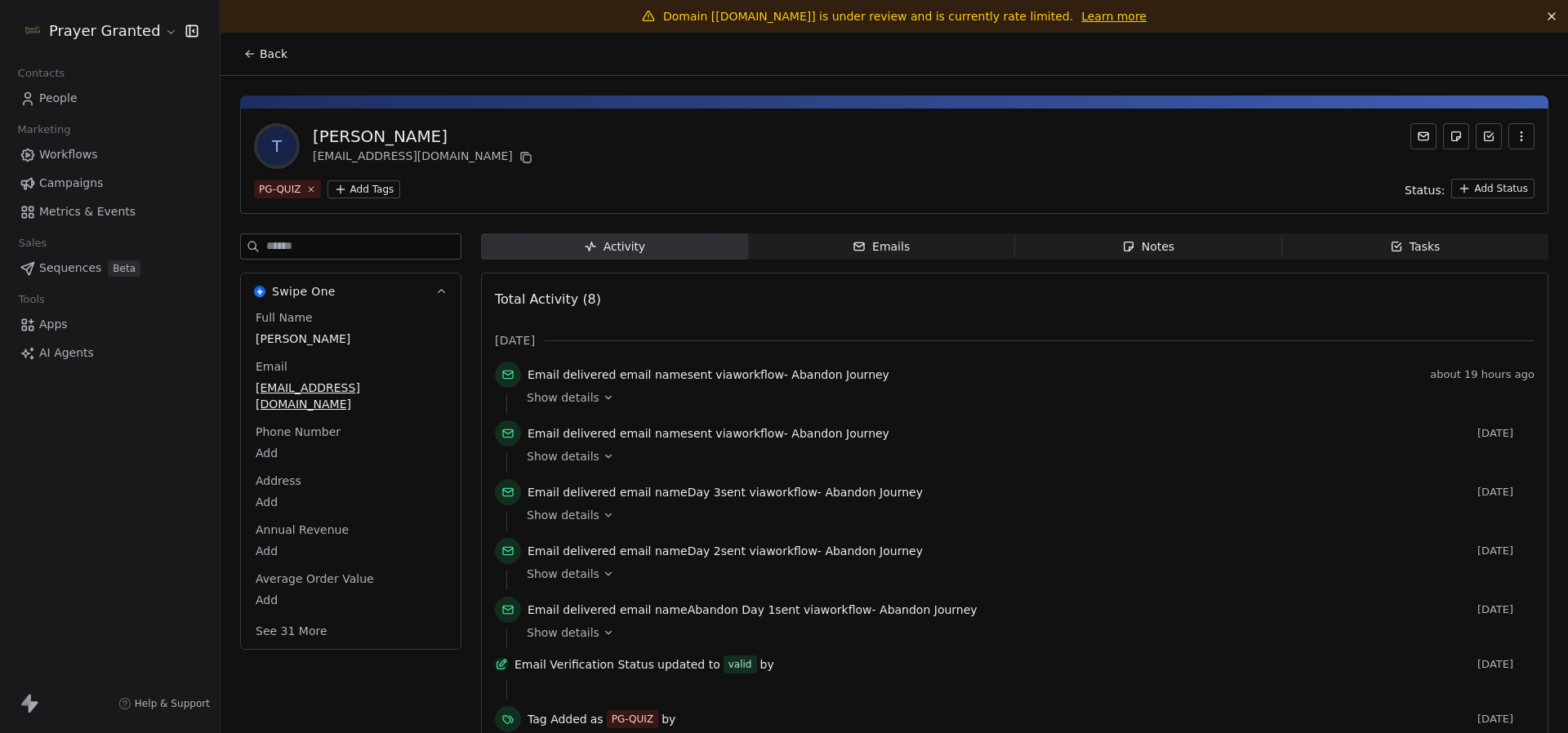
scroll to position [93, 0]
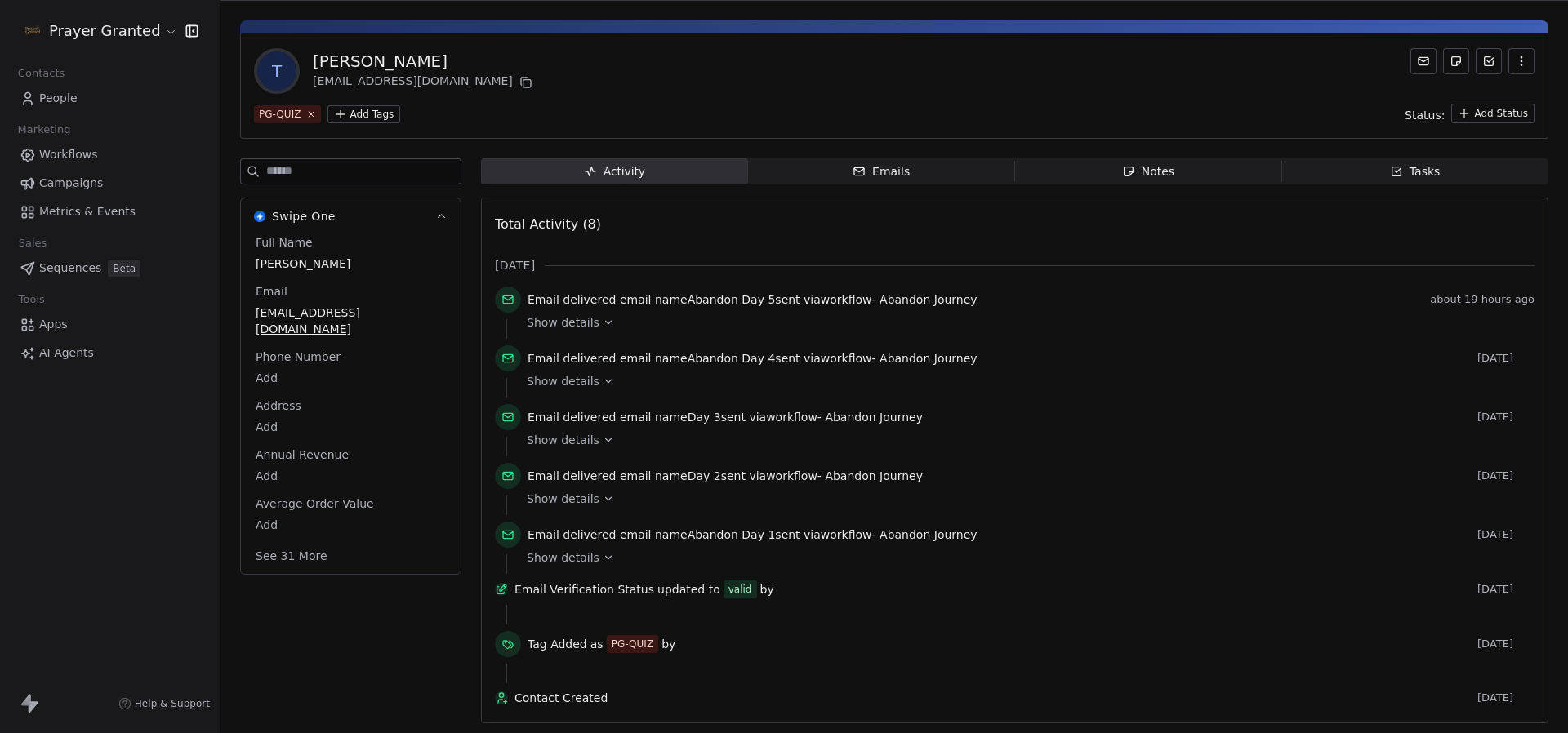
click at [296, 541] on button "See 31 More" at bounding box center [292, 556] width 92 height 29
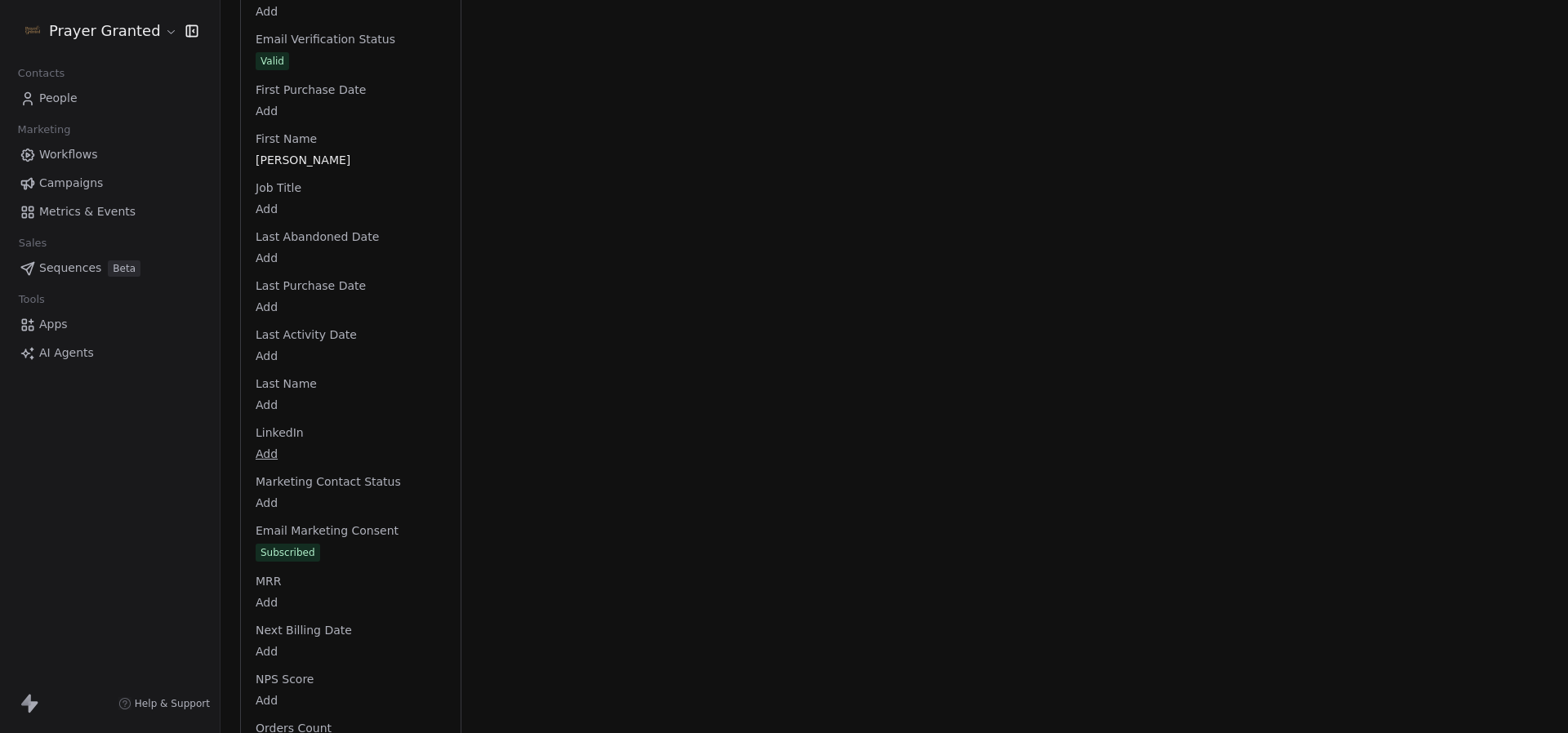
scroll to position [989, 0]
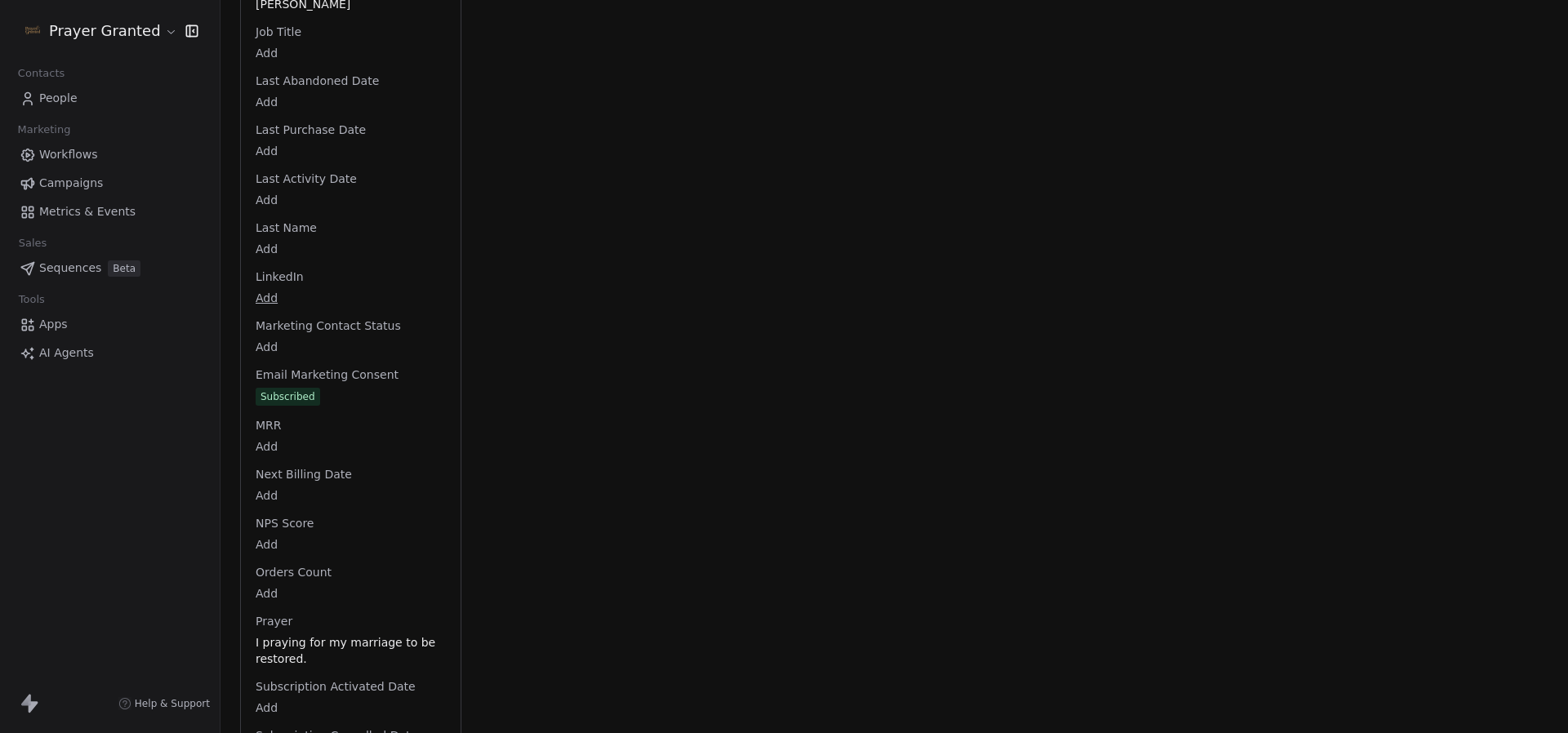
click at [74, 102] on span "People" at bounding box center [58, 98] width 38 height 17
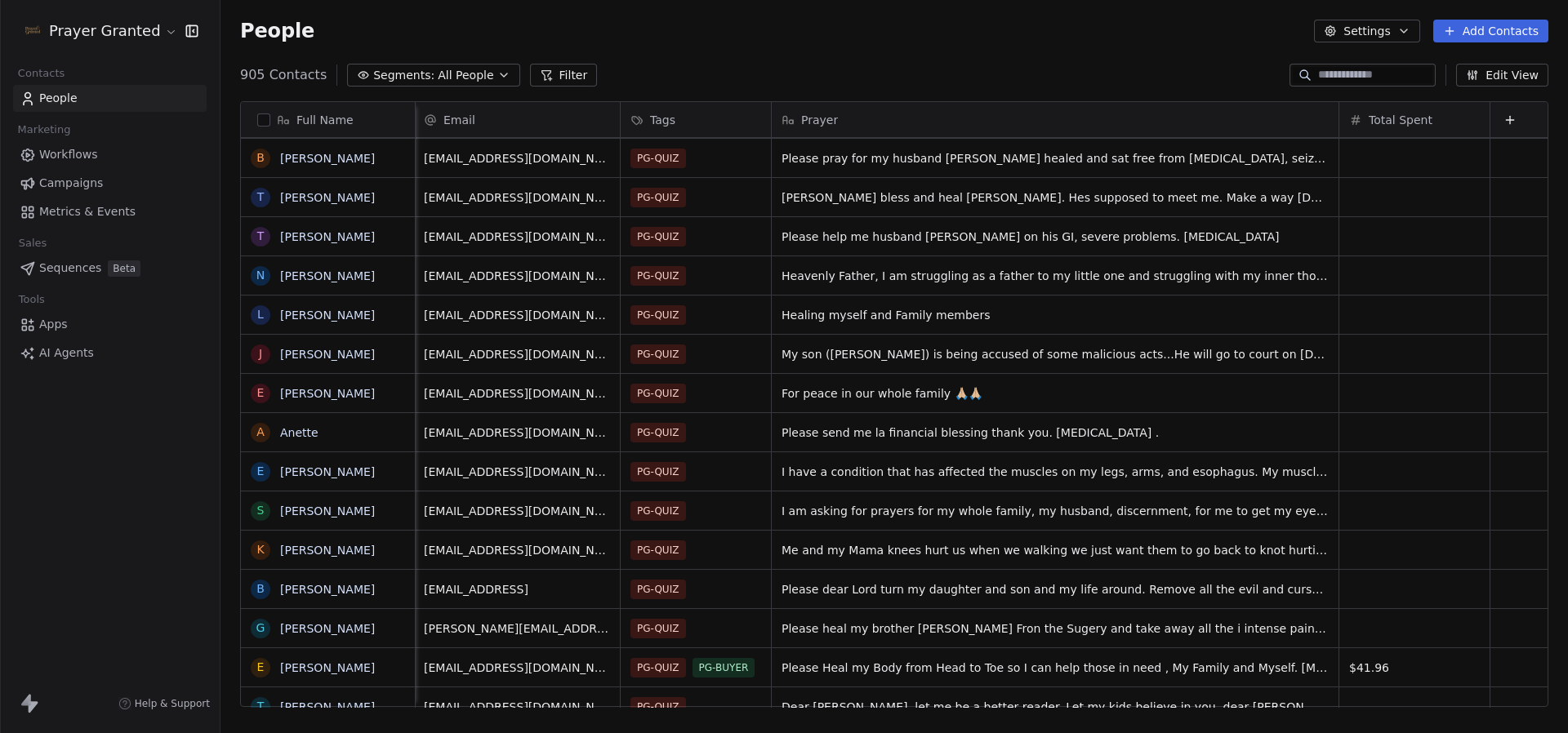
click at [85, 154] on span "Workflows" at bounding box center [68, 155] width 59 height 17
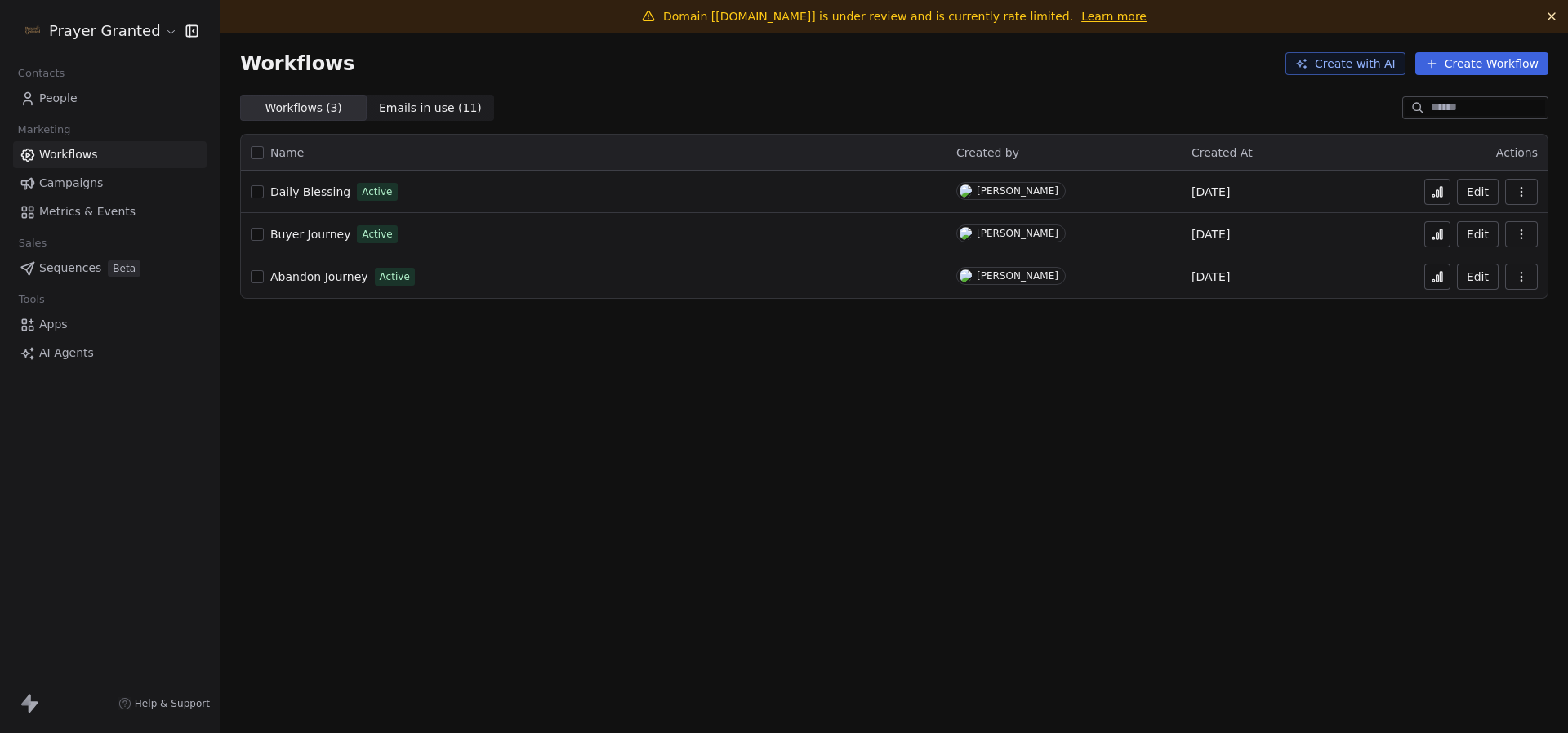
click at [57, 185] on span "Campaigns" at bounding box center [71, 183] width 64 height 17
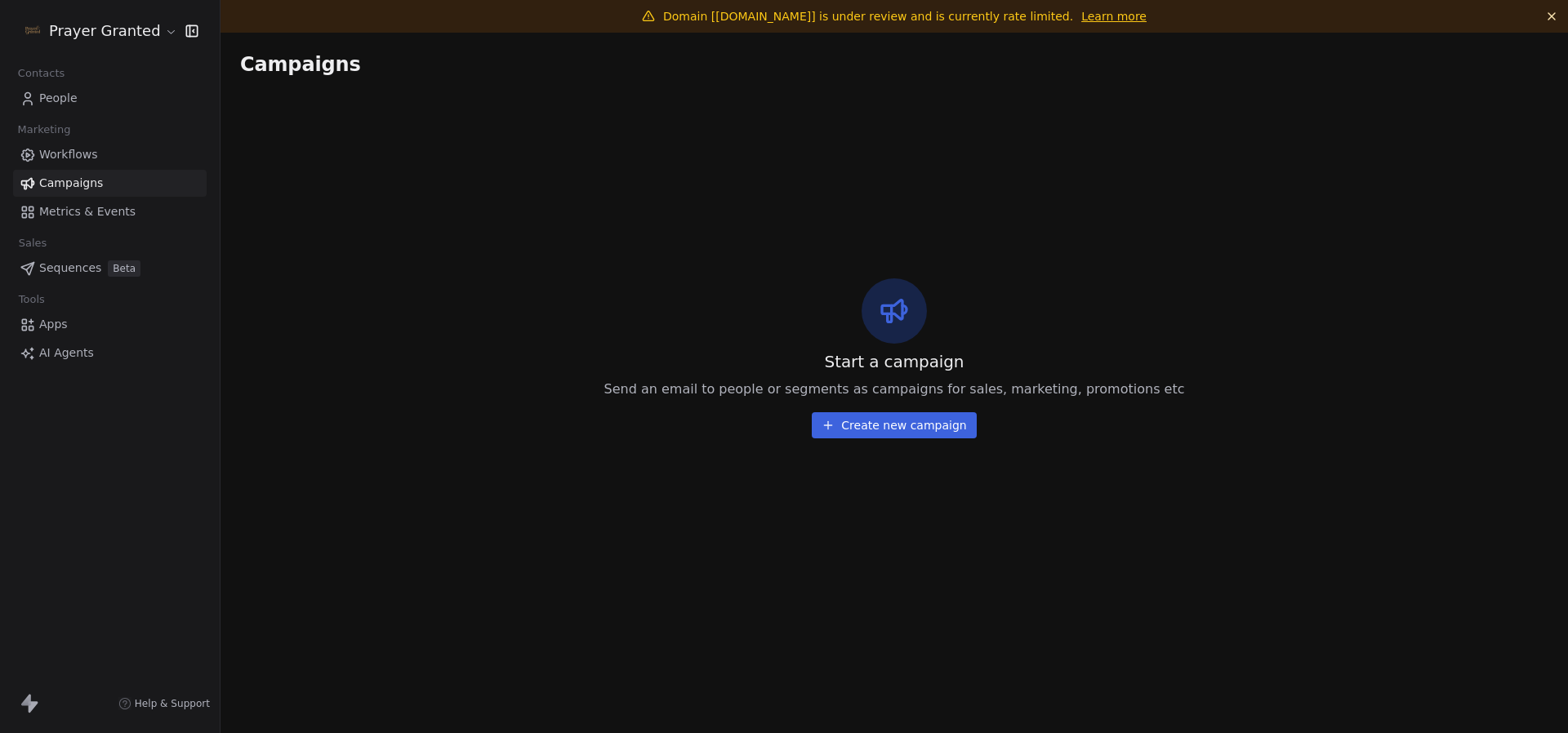
click at [60, 164] on link "Workflows" at bounding box center [110, 155] width 193 height 27
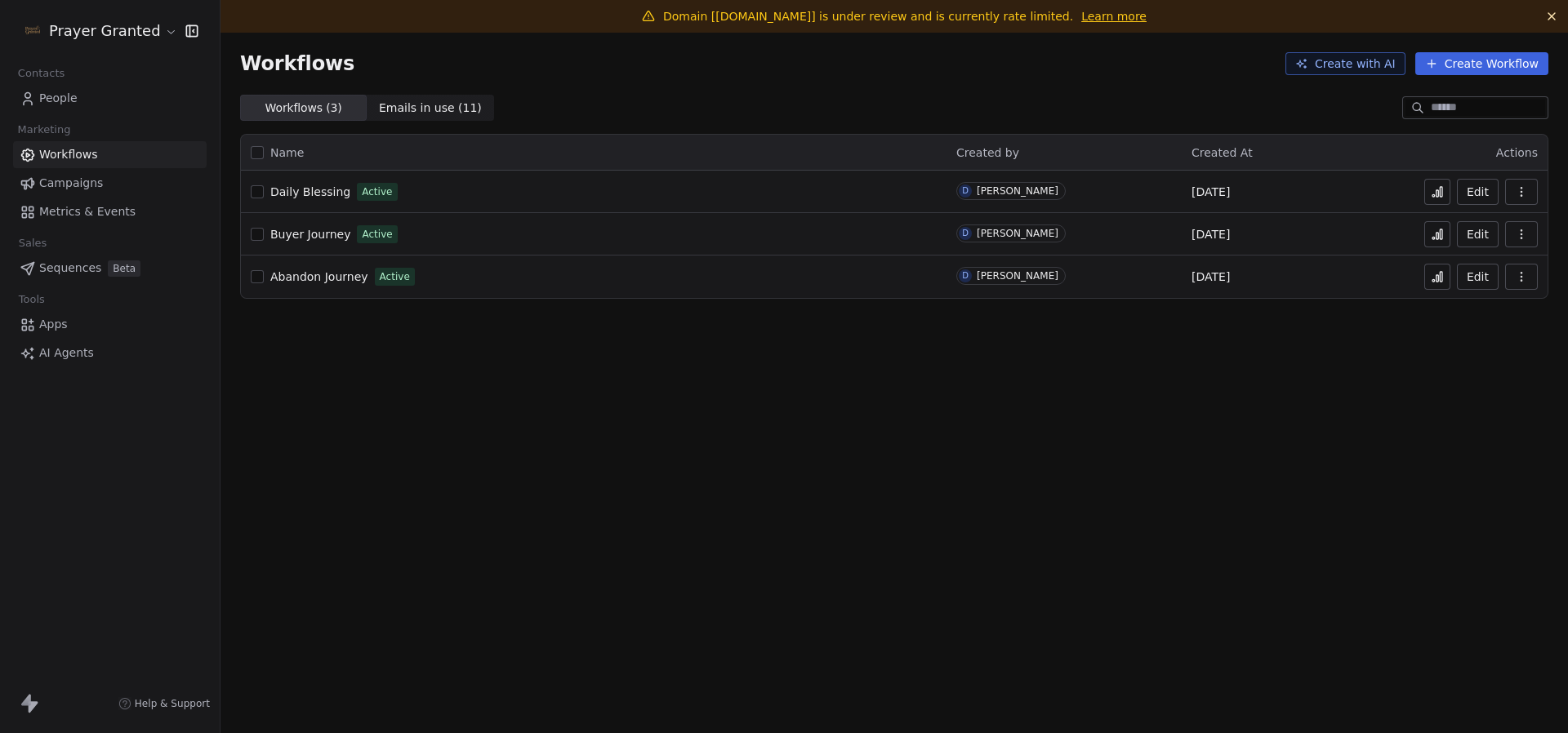
click at [313, 277] on span "Abandon Journey" at bounding box center [319, 276] width 98 height 13
